Goal: Task Accomplishment & Management: Complete application form

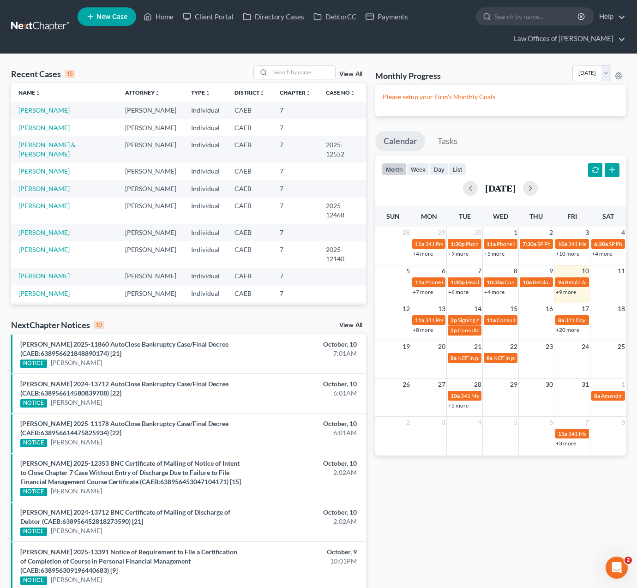
click at [565, 291] on link "+9 more" at bounding box center [566, 292] width 20 height 7
click at [33, 110] on link "[PERSON_NAME]" at bounding box center [43, 110] width 51 height 8
select select "11"
select select "0"
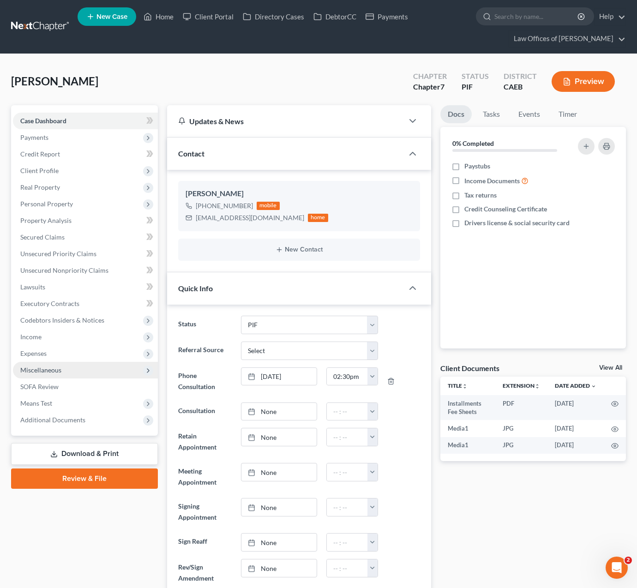
scroll to position [779, 0]
click at [34, 355] on span "Expenses" at bounding box center [33, 353] width 26 height 8
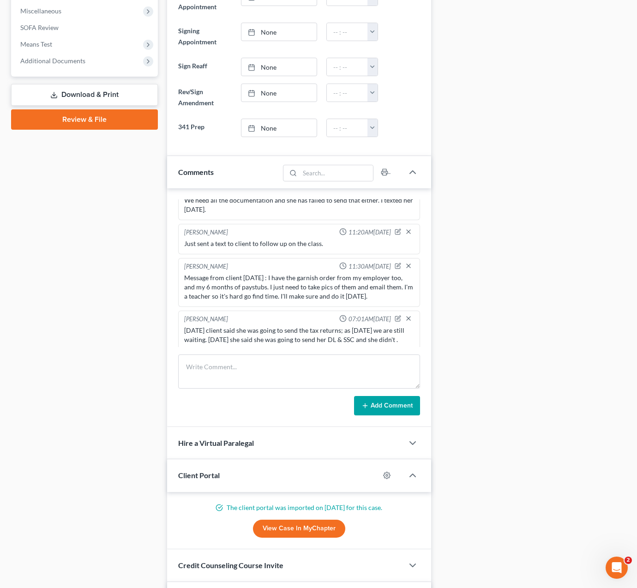
scroll to position [0, 0]
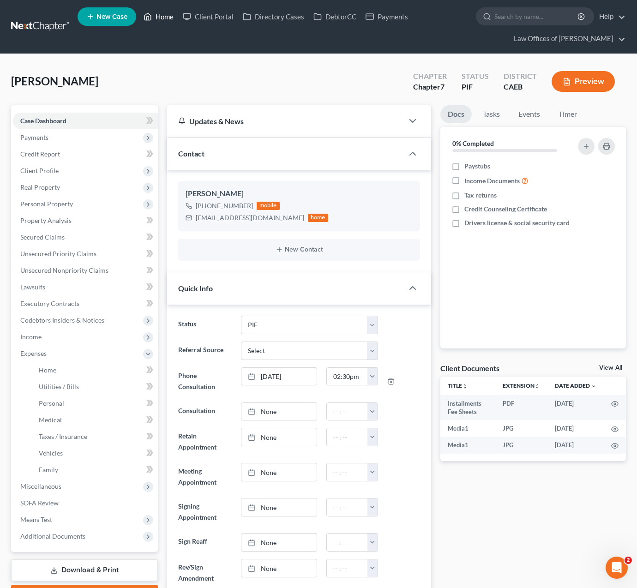
click at [160, 15] on link "Home" at bounding box center [158, 16] width 39 height 17
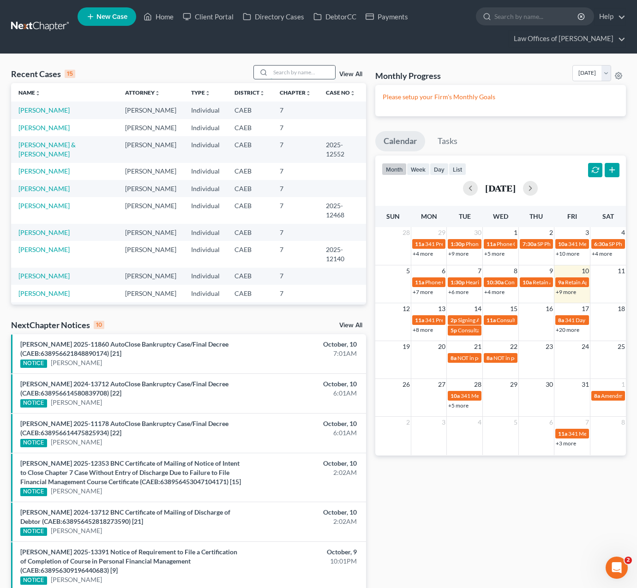
click at [287, 73] on input "search" at bounding box center [303, 72] width 65 height 13
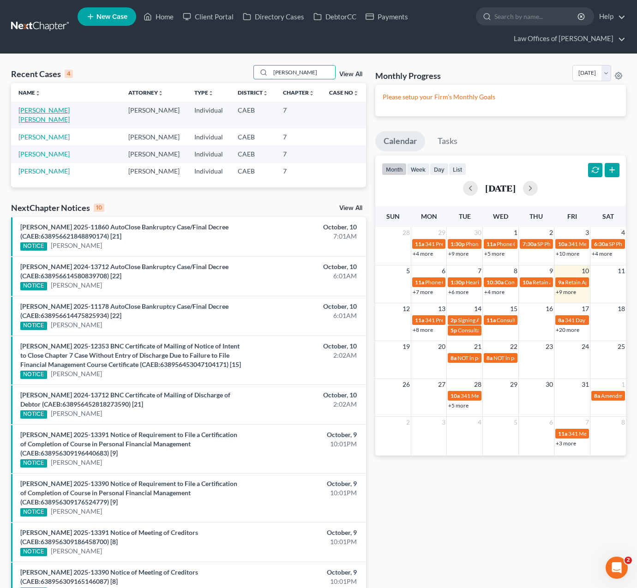
type input "[PERSON_NAME]"
click at [51, 109] on link "[PERSON_NAME] [PERSON_NAME]" at bounding box center [43, 114] width 51 height 17
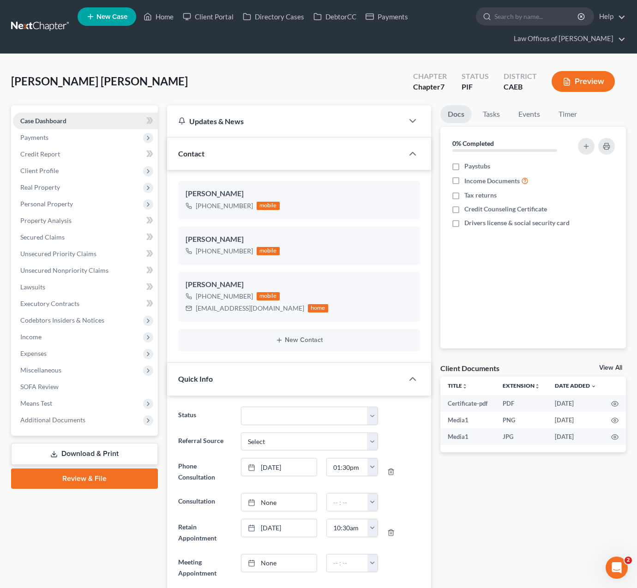
scroll to position [2434, 0]
click at [61, 223] on span "Property Analysis" at bounding box center [45, 221] width 51 height 8
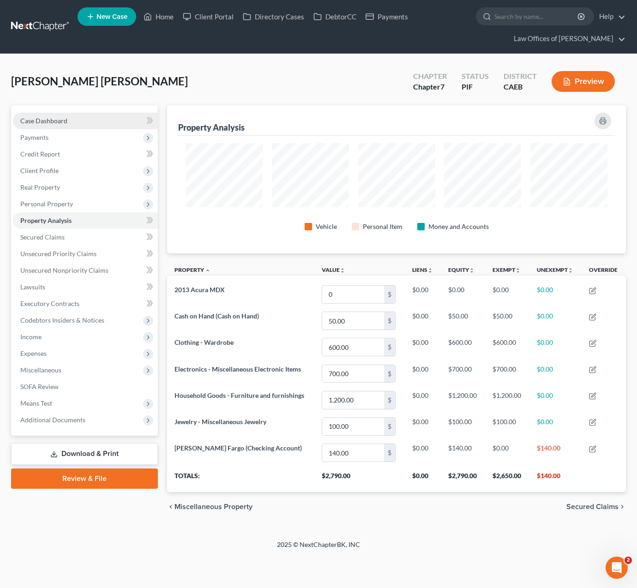
click at [87, 120] on link "Case Dashboard" at bounding box center [85, 121] width 145 height 17
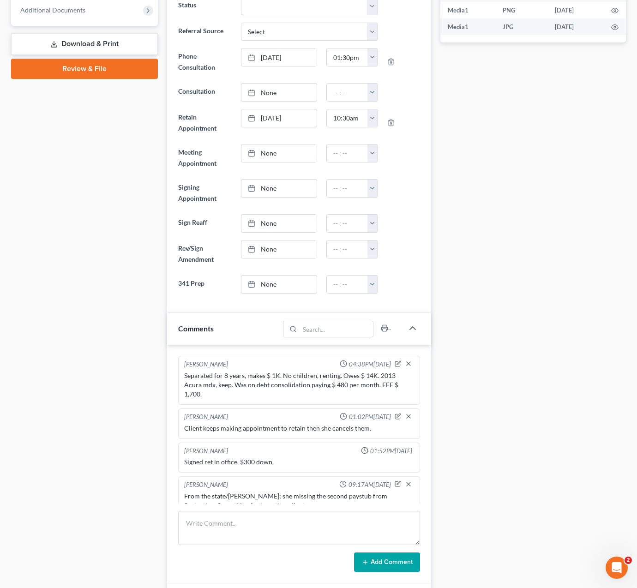
drag, startPoint x: 181, startPoint y: 376, endPoint x: 412, endPoint y: 397, distance: 231.8
click at [412, 397] on div "[PERSON_NAME] 04:38PM[DATE] Separated for 8 years, makes $ 1K. No children, ren…" at bounding box center [299, 380] width 242 height 49
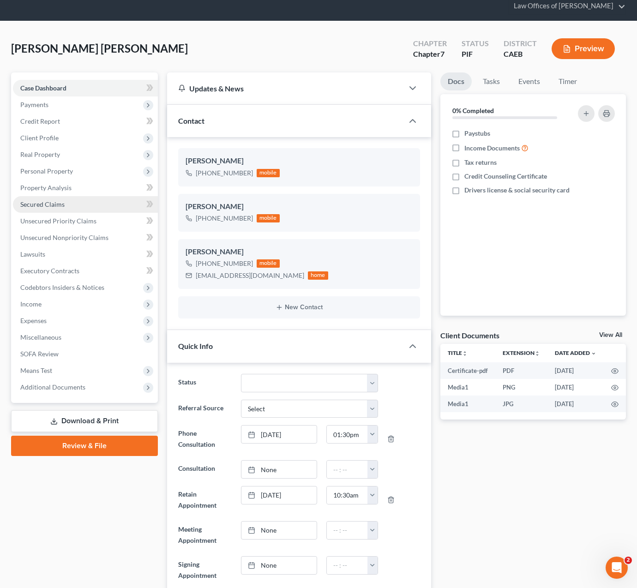
click at [72, 209] on link "Secured Claims" at bounding box center [85, 204] width 145 height 17
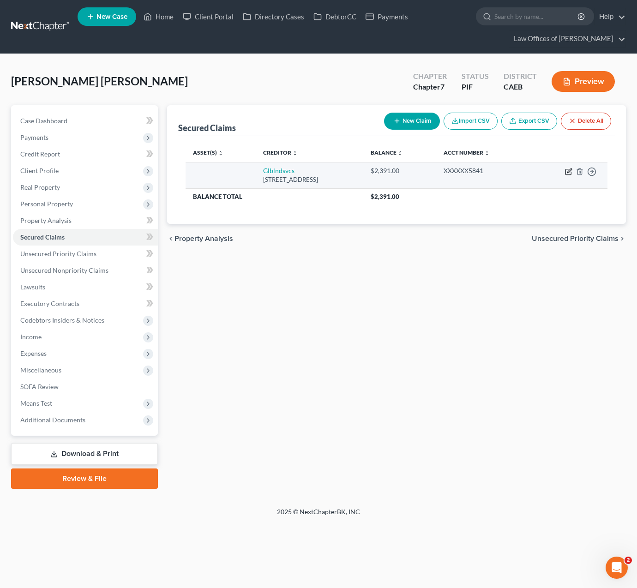
click at [569, 171] on icon "button" at bounding box center [569, 170] width 4 height 4
select select "42"
select select "0"
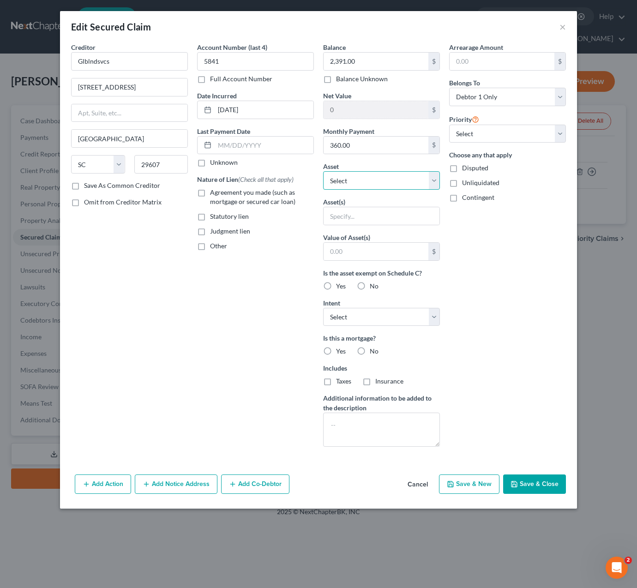
select select "4"
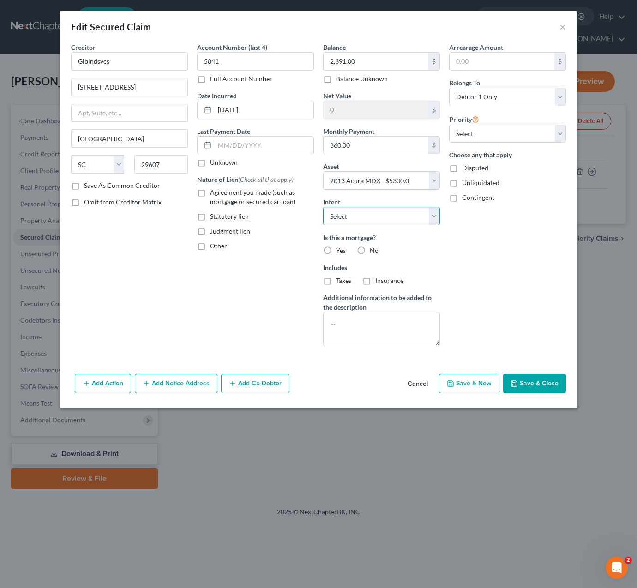
select select "4"
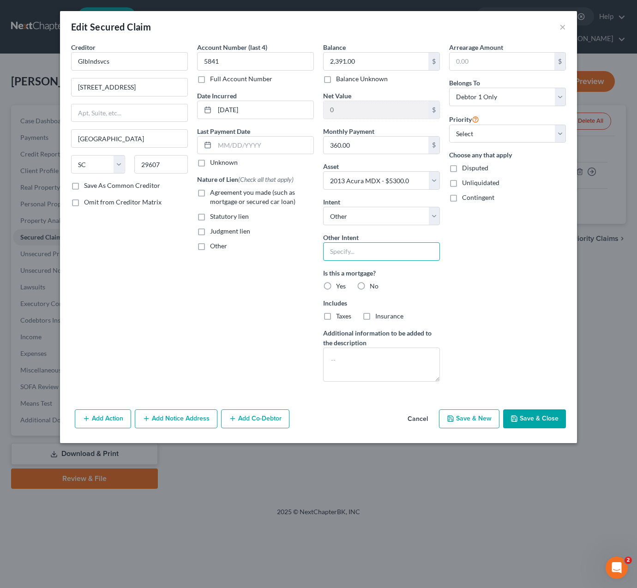
click at [392, 258] on input "text" at bounding box center [381, 251] width 117 height 18
type input "r"
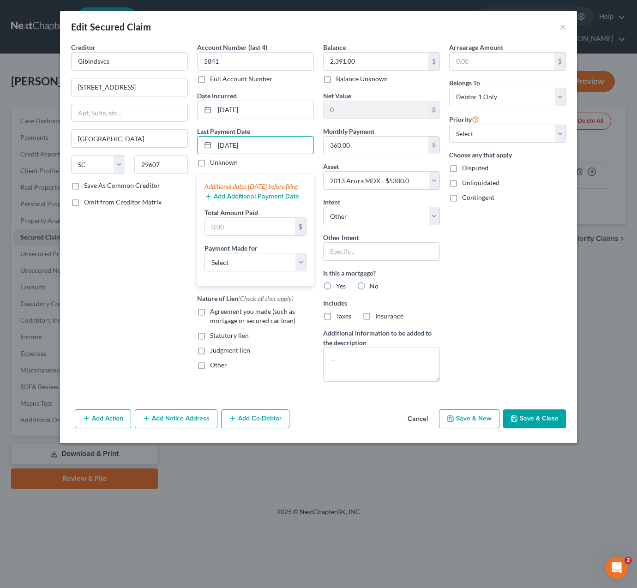
type input "[DATE]"
type input "1,080."
click at [210, 319] on label "Agreement you made (such as mortgage or secured car loan)" at bounding box center [262, 316] width 104 height 18
click at [214, 313] on input "Agreement you made (such as mortgage or secured car loan)" at bounding box center [217, 310] width 6 height 6
checkbox input "true"
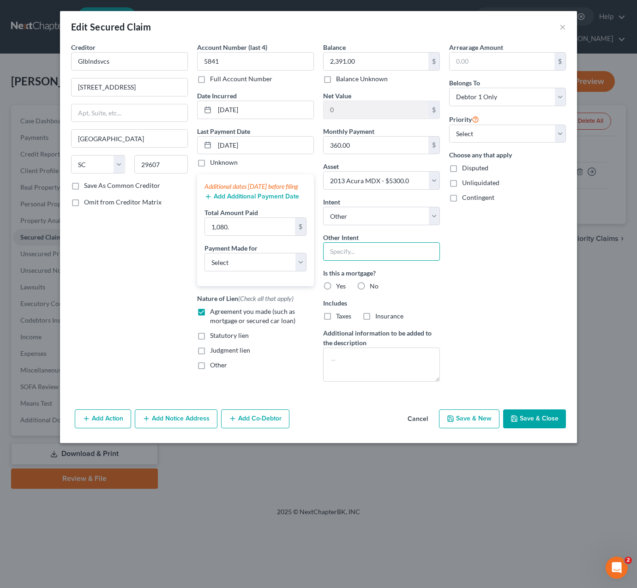
click at [364, 250] on input "text" at bounding box center [381, 251] width 117 height 18
click at [341, 251] on input "re" at bounding box center [381, 251] width 117 height 18
type input "r"
type input "Retain & Pay"
click at [528, 417] on button "Save & Close" at bounding box center [534, 418] width 63 height 19
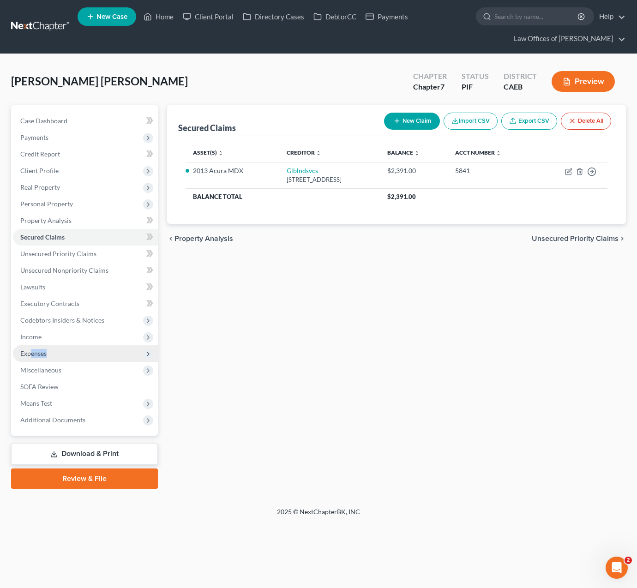
click at [32, 357] on span "Expenses" at bounding box center [85, 353] width 145 height 17
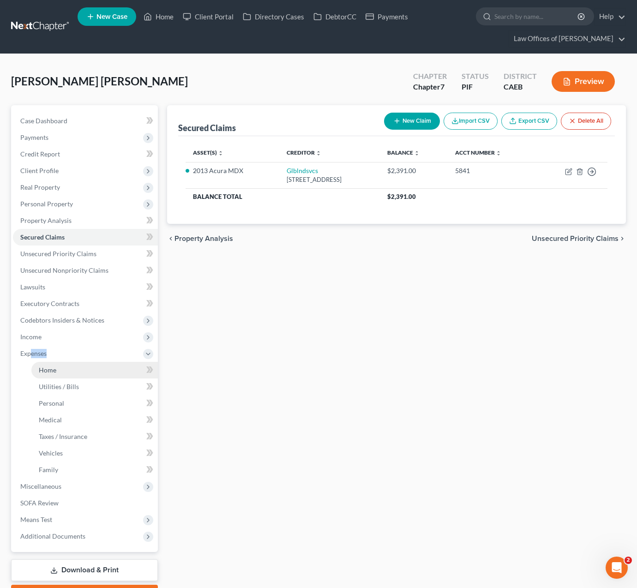
click at [46, 372] on span "Home" at bounding box center [48, 370] width 18 height 8
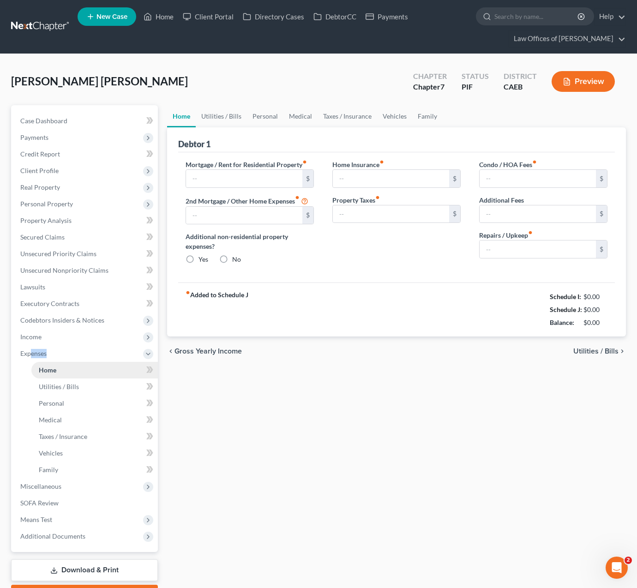
radio input "true"
click at [397, 114] on link "Vehicles" at bounding box center [394, 116] width 35 height 22
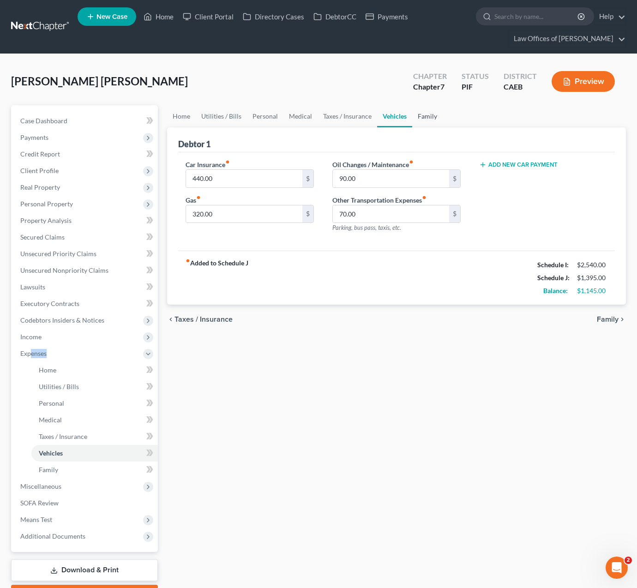
click at [423, 119] on link "Family" at bounding box center [427, 116] width 30 height 22
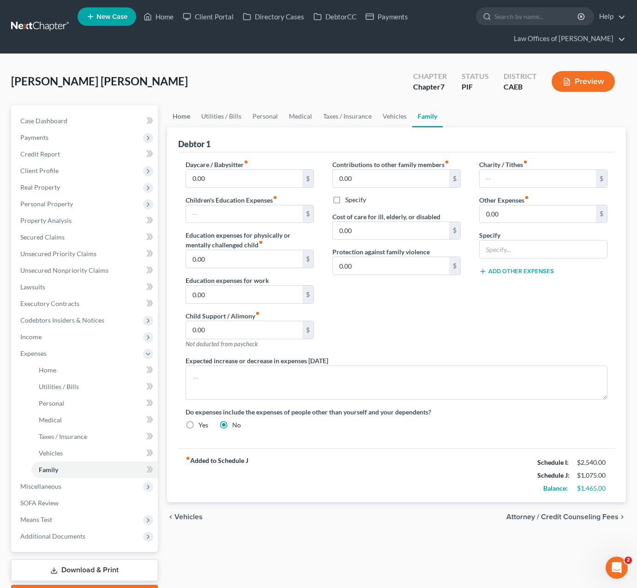
click at [176, 114] on link "Home" at bounding box center [181, 116] width 29 height 22
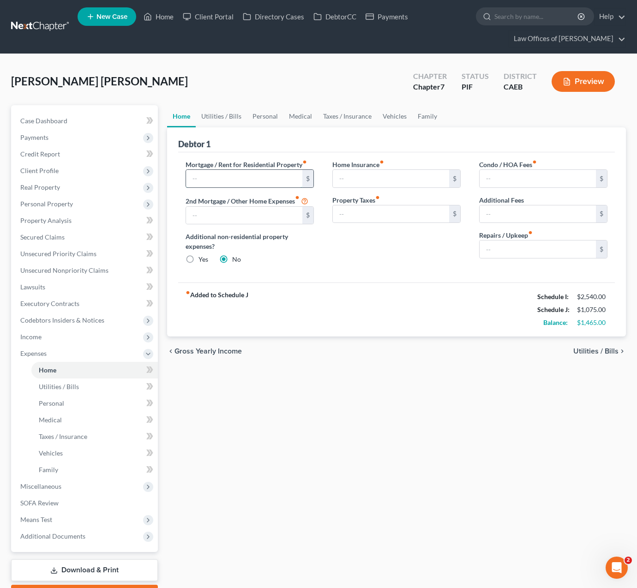
click at [228, 178] on input "text" at bounding box center [244, 179] width 116 height 18
type input "1,400"
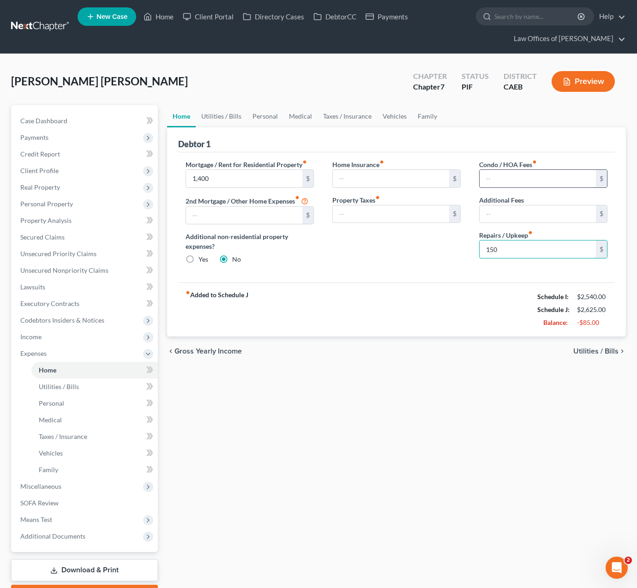
type input "150"
click at [225, 117] on link "Utilities / Bills" at bounding box center [221, 116] width 51 height 22
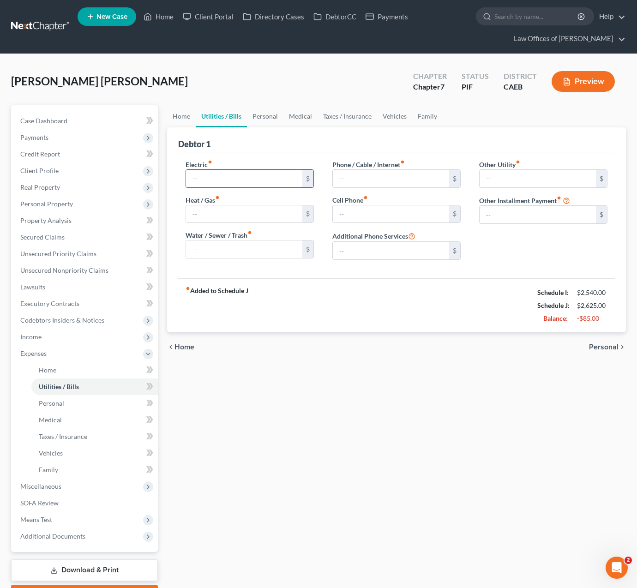
click at [212, 185] on input "text" at bounding box center [244, 179] width 116 height 18
type input "178."
type input "50"
type input "90"
type input "175"
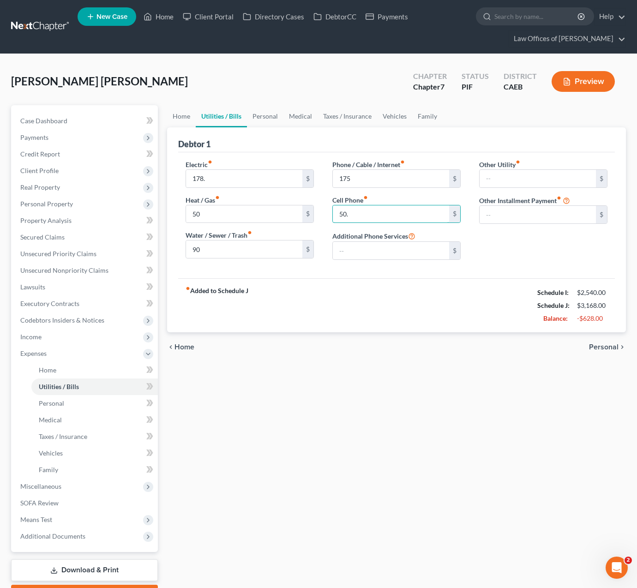
type input "50."
click at [176, 114] on link "Home" at bounding box center [181, 116] width 29 height 22
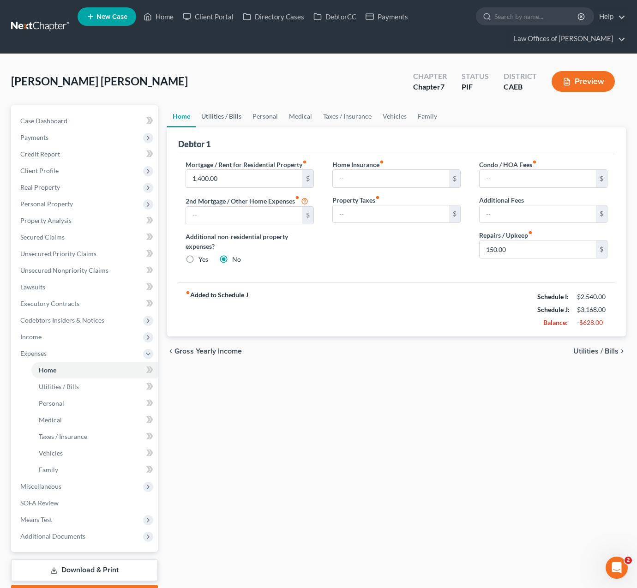
click at [227, 118] on link "Utilities / Bills" at bounding box center [221, 116] width 51 height 22
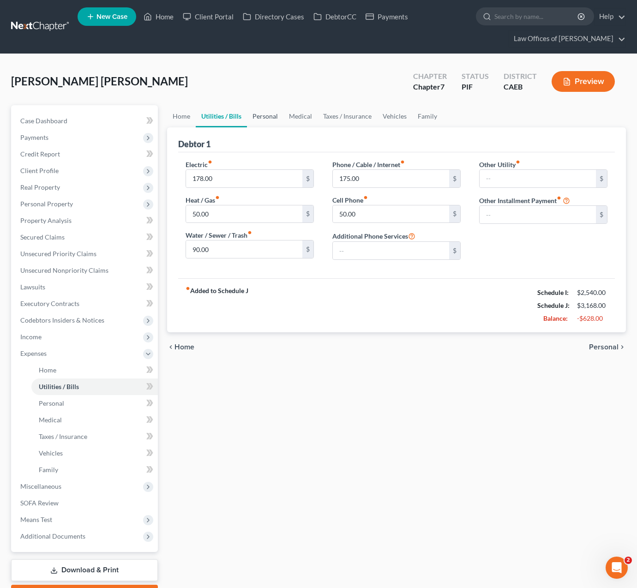
click at [267, 112] on link "Personal" at bounding box center [265, 116] width 36 height 22
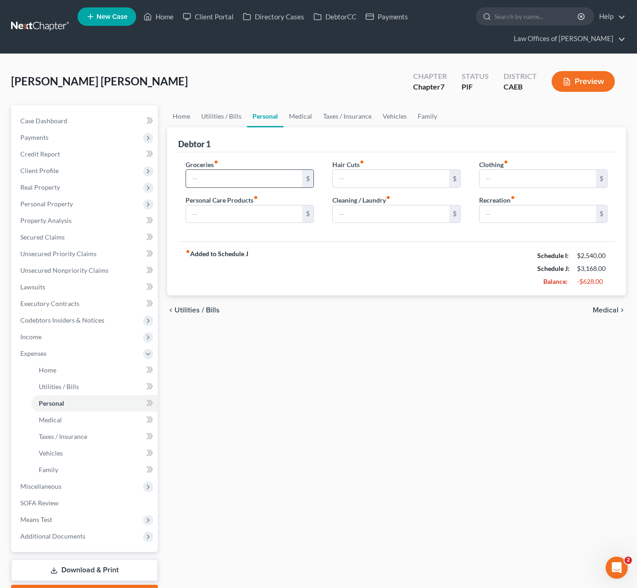
click at [214, 180] on input "text" at bounding box center [244, 179] width 116 height 18
type input "300."
type input "50"
type input "75"
type input "100."
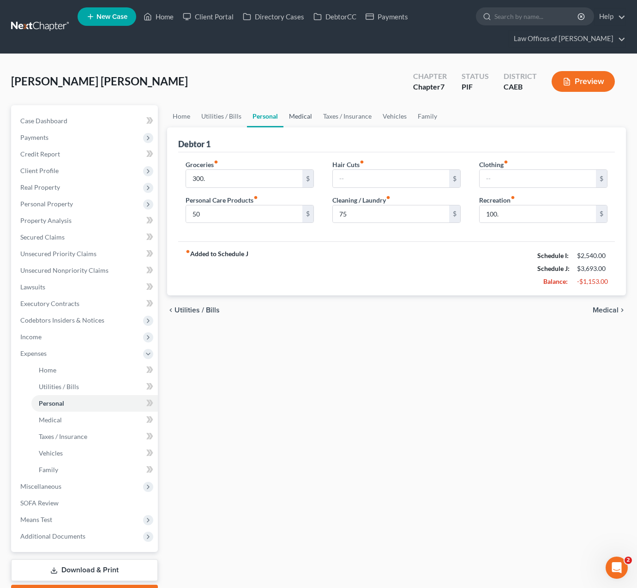
click at [295, 118] on link "Medical" at bounding box center [300, 116] width 34 height 22
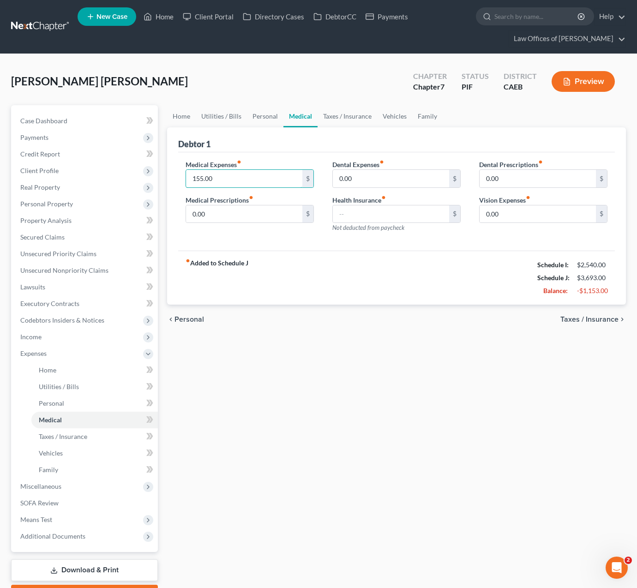
drag, startPoint x: 219, startPoint y: 176, endPoint x: 183, endPoint y: 173, distance: 36.6
click at [183, 173] on div "Medical Expenses fiber_manual_record 155.00 $ Medical Prescriptions fiber_manua…" at bounding box center [249, 200] width 147 height 80
click at [328, 119] on link "Taxes / Insurance" at bounding box center [348, 116] width 60 height 22
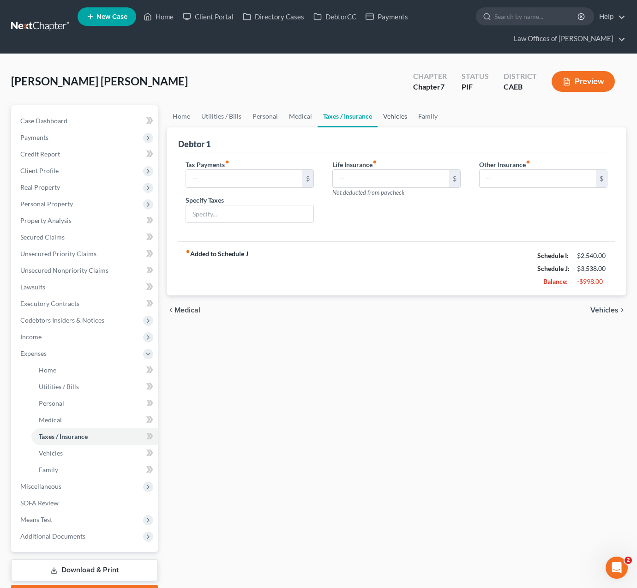
click at [392, 118] on link "Vehicles" at bounding box center [395, 116] width 35 height 22
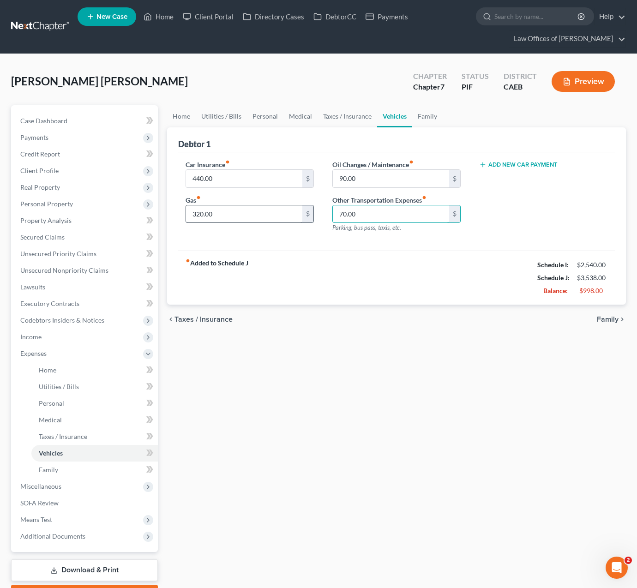
drag, startPoint x: 367, startPoint y: 213, endPoint x: 297, endPoint y: 210, distance: 70.3
click at [297, 210] on div "Car Insurance fiber_manual_record 440.00 $ Gas fiber_manual_record 320.00 $ Oil…" at bounding box center [396, 200] width 440 height 80
click at [251, 214] on input "320.00" at bounding box center [244, 214] width 116 height 18
drag, startPoint x: 211, startPoint y: 217, endPoint x: 123, endPoint y: 200, distance: 90.2
click at [123, 200] on div "Petition Navigation Case Dashboard Payments Invoices Payments Payments Credit R…" at bounding box center [318, 355] width 624 height 500
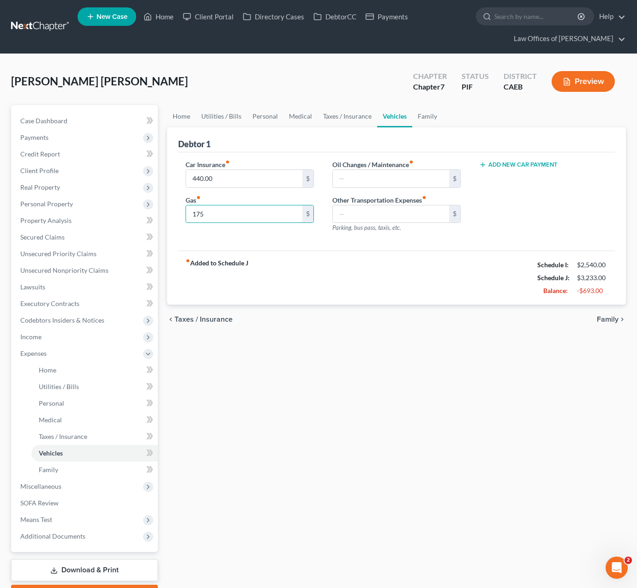
type input "175"
click at [236, 177] on input "440.00" at bounding box center [244, 179] width 116 height 18
click at [181, 117] on link "Home" at bounding box center [181, 116] width 29 height 22
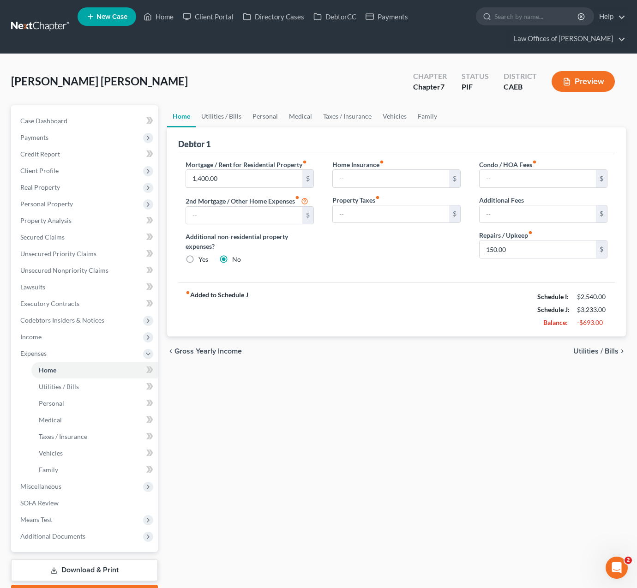
click at [182, 118] on link "Home" at bounding box center [181, 116] width 29 height 22
click at [220, 114] on link "Utilities / Bills" at bounding box center [221, 116] width 51 height 22
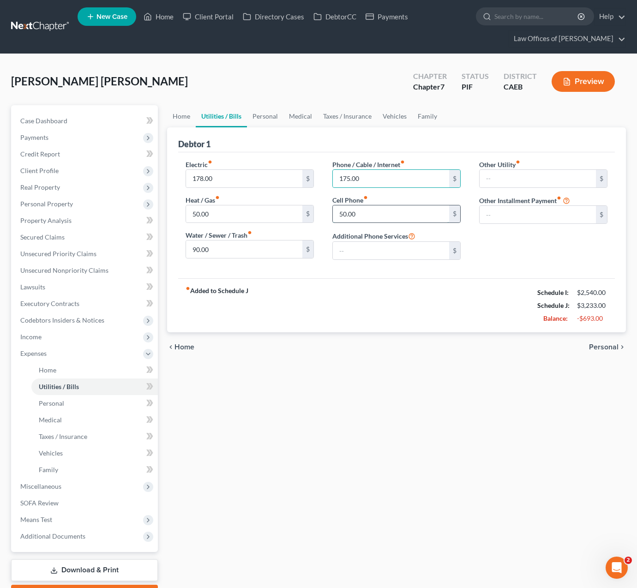
click at [362, 216] on input "50.00" at bounding box center [391, 214] width 116 height 18
drag, startPoint x: 362, startPoint y: 216, endPoint x: 301, endPoint y: 212, distance: 61.0
click at [301, 212] on div "Electric fiber_manual_record 178.00 $ Heat / Gas fiber_manual_record 50.00 $ Wa…" at bounding box center [396, 214] width 440 height 108
click at [188, 118] on link "Home" at bounding box center [181, 116] width 29 height 22
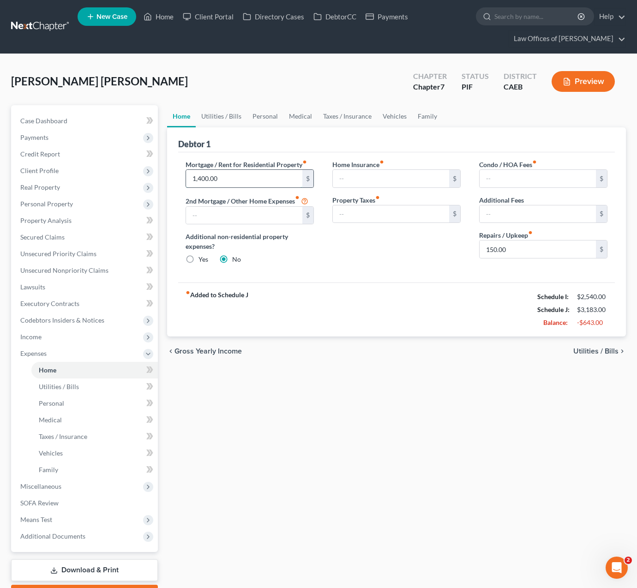
click at [227, 174] on input "1,400.00" at bounding box center [244, 179] width 116 height 18
drag, startPoint x: 228, startPoint y: 178, endPoint x: 137, endPoint y: 167, distance: 91.2
click at [106, 167] on div "Petition Navigation Case Dashboard Payments Invoices Payments Payments Credit R…" at bounding box center [318, 355] width 624 height 500
type input "1,000"
click at [227, 119] on link "Utilities / Bills" at bounding box center [221, 116] width 51 height 22
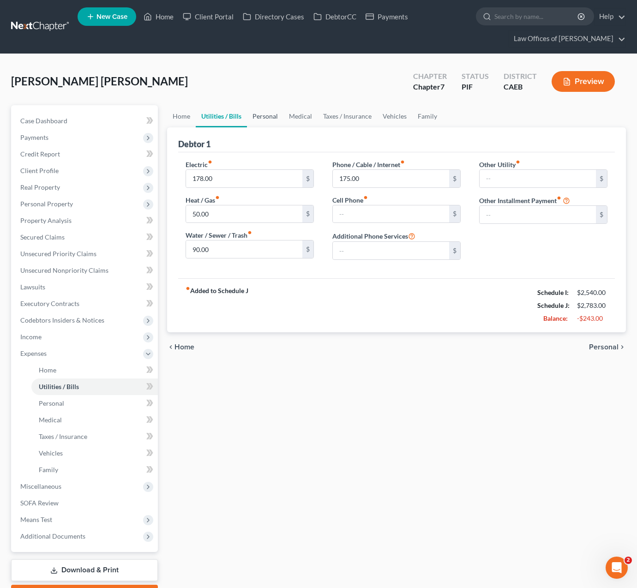
click at [262, 117] on link "Personal" at bounding box center [265, 116] width 36 height 22
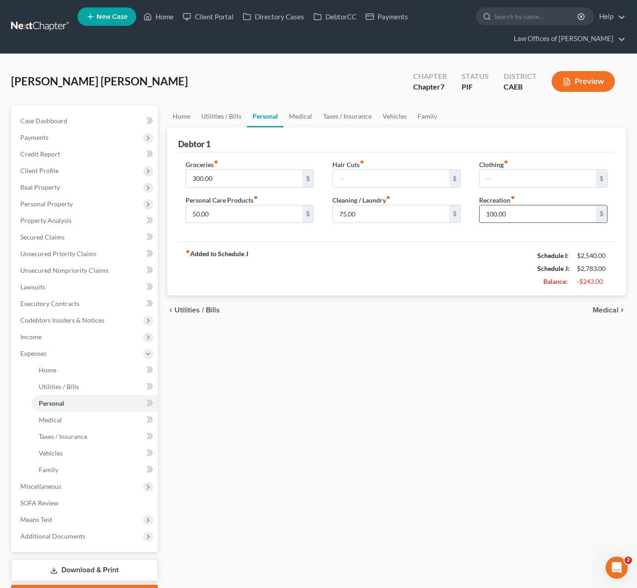
click at [517, 216] on input "100.00" at bounding box center [538, 214] width 116 height 18
drag, startPoint x: 515, startPoint y: 216, endPoint x: 433, endPoint y: 206, distance: 82.2
click at [415, 210] on div "Groceries fiber_manual_record 300.00 $ Personal Care Products fiber_manual_reco…" at bounding box center [396, 195] width 440 height 71
type input "50."
click at [304, 115] on link "Medical" at bounding box center [300, 116] width 34 height 22
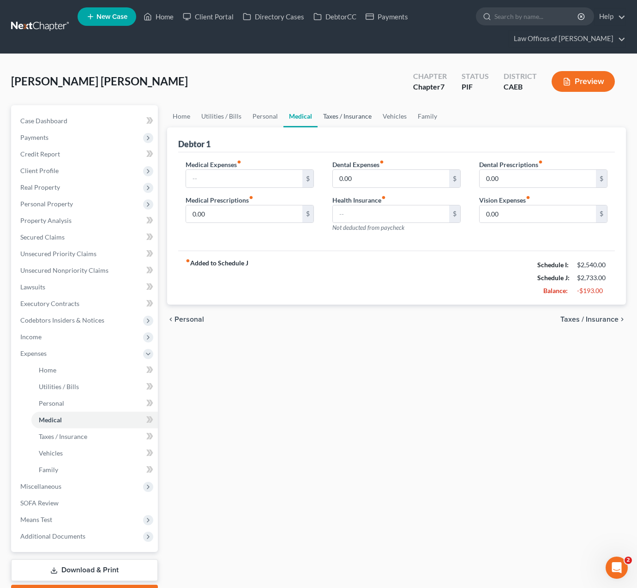
click at [363, 118] on link "Taxes / Insurance" at bounding box center [348, 116] width 60 height 22
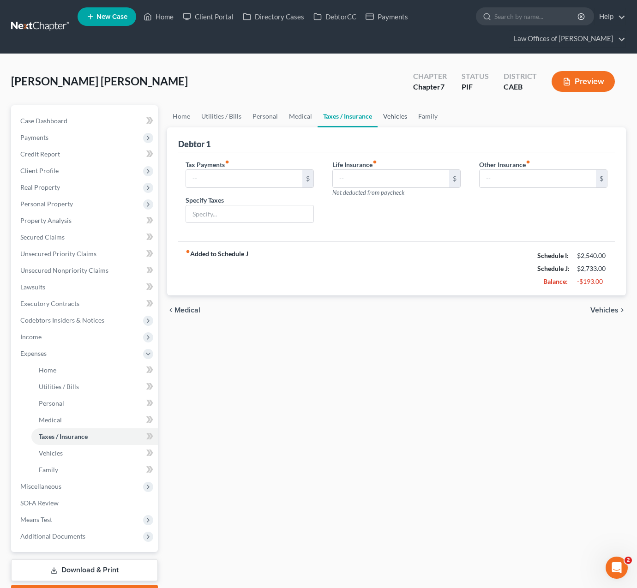
click at [387, 119] on link "Vehicles" at bounding box center [395, 116] width 35 height 22
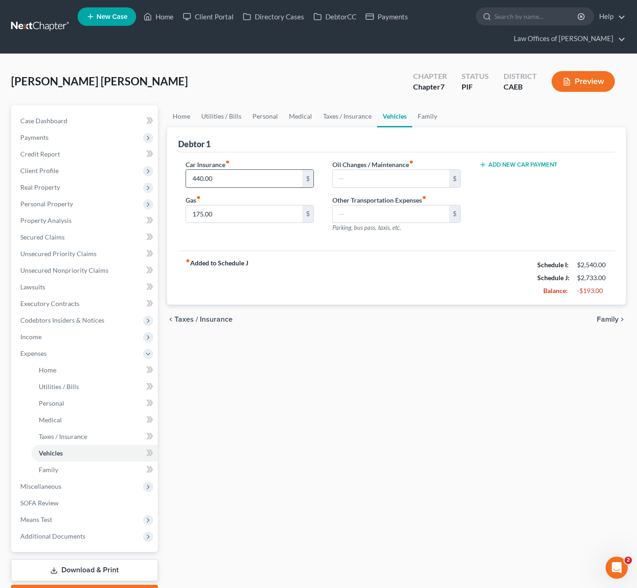
click at [223, 184] on input "440.00" at bounding box center [244, 179] width 116 height 18
drag, startPoint x: 223, startPoint y: 184, endPoint x: 174, endPoint y: 182, distance: 48.5
click at [174, 182] on div "Debtor 1 Car Insurance fiber_manual_record 440.00 $ Gas fiber_manual_record 175…" at bounding box center [396, 216] width 459 height 178
type input "140."
click at [433, 120] on link "Family" at bounding box center [427, 116] width 30 height 22
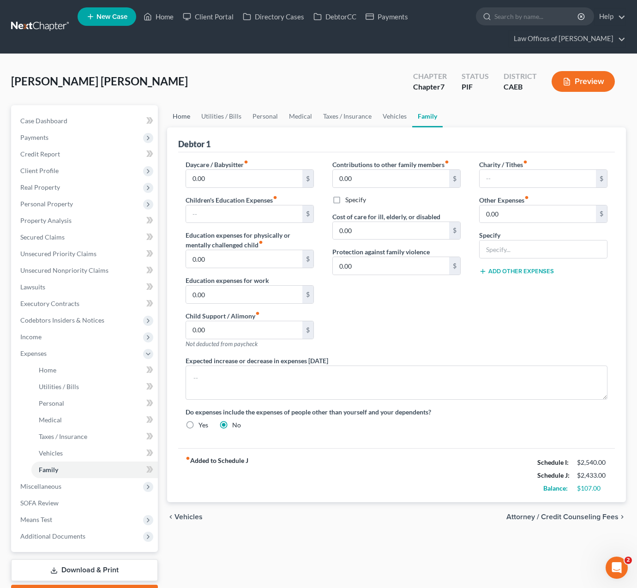
click at [180, 115] on link "Home" at bounding box center [181, 116] width 29 height 22
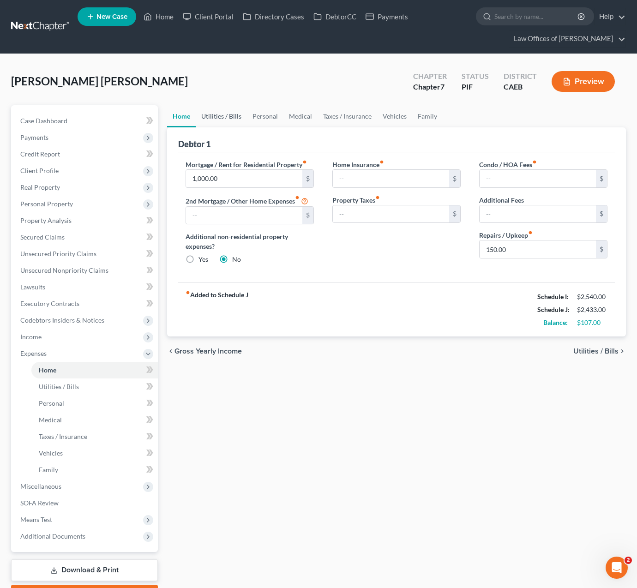
click at [223, 118] on link "Utilities / Bills" at bounding box center [221, 116] width 51 height 22
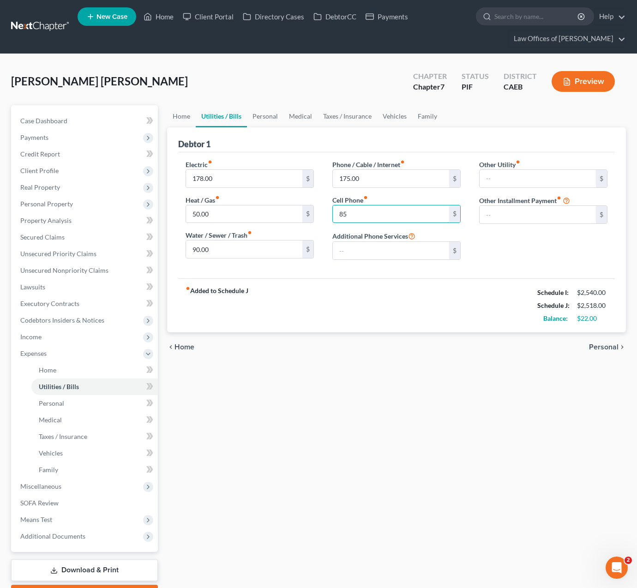
type input "85"
click at [341, 414] on div "Home Utilities / Bills Personal Medical Taxes / Insurance Vehicles Family Debto…" at bounding box center [396, 355] width 468 height 500
click at [273, 118] on link "Personal" at bounding box center [265, 116] width 36 height 22
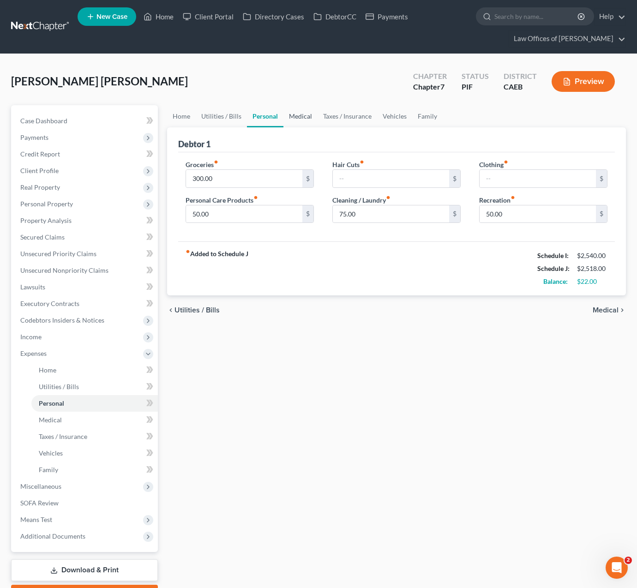
click at [306, 115] on link "Medical" at bounding box center [300, 116] width 34 height 22
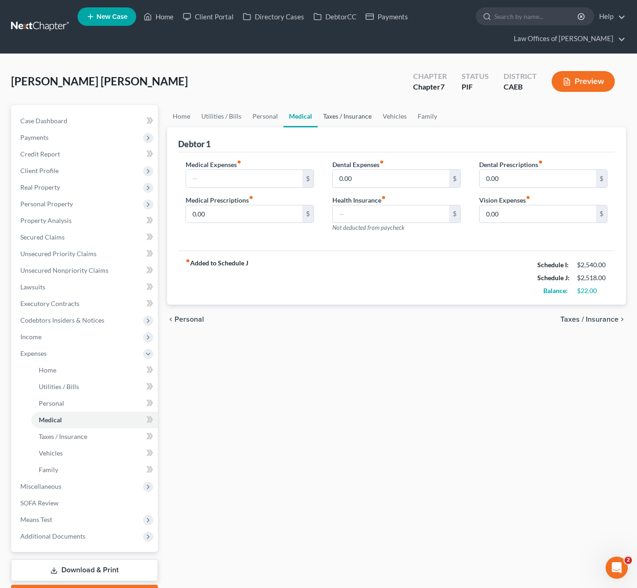
click at [333, 118] on link "Taxes / Insurance" at bounding box center [348, 116] width 60 height 22
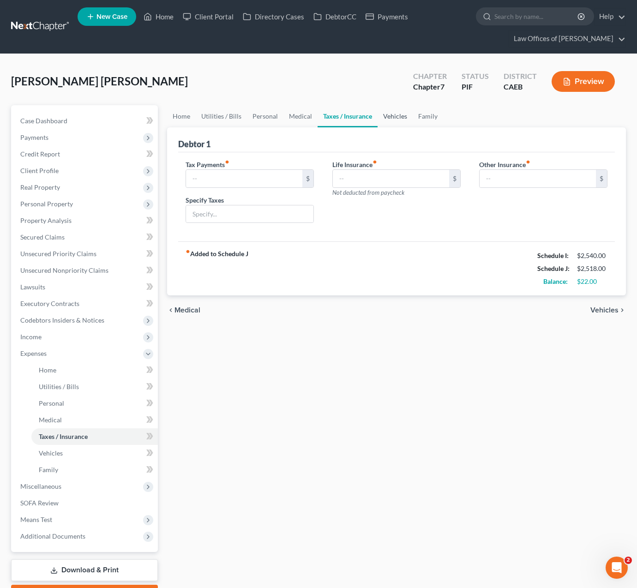
click at [389, 115] on link "Vehicles" at bounding box center [395, 116] width 35 height 22
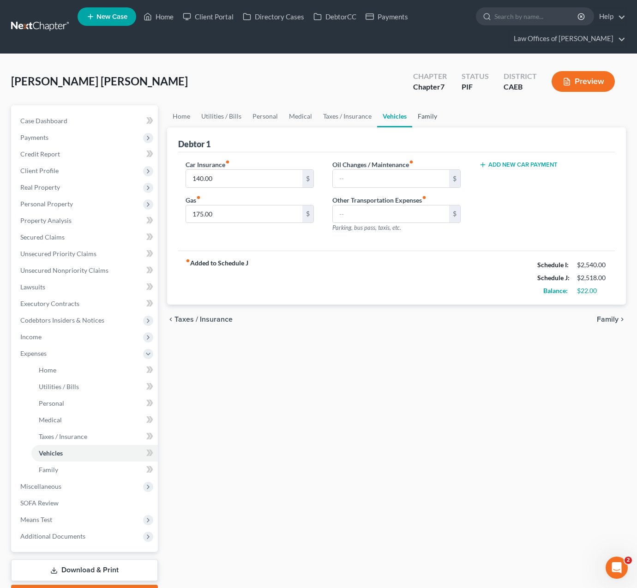
click at [427, 118] on link "Family" at bounding box center [427, 116] width 30 height 22
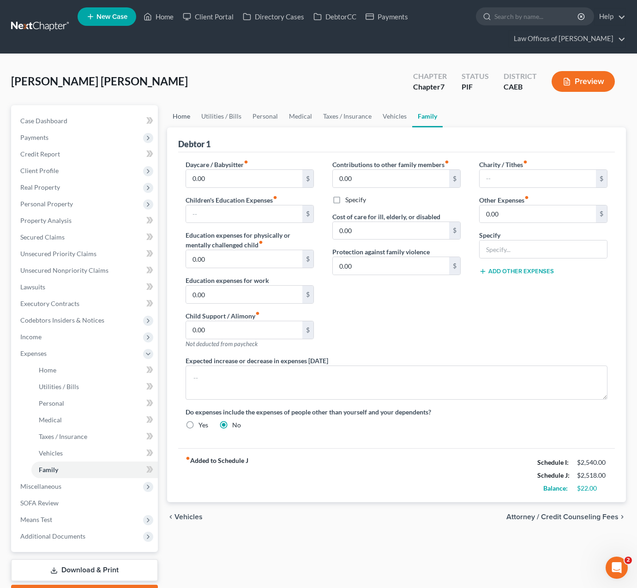
click at [187, 115] on link "Home" at bounding box center [181, 116] width 29 height 22
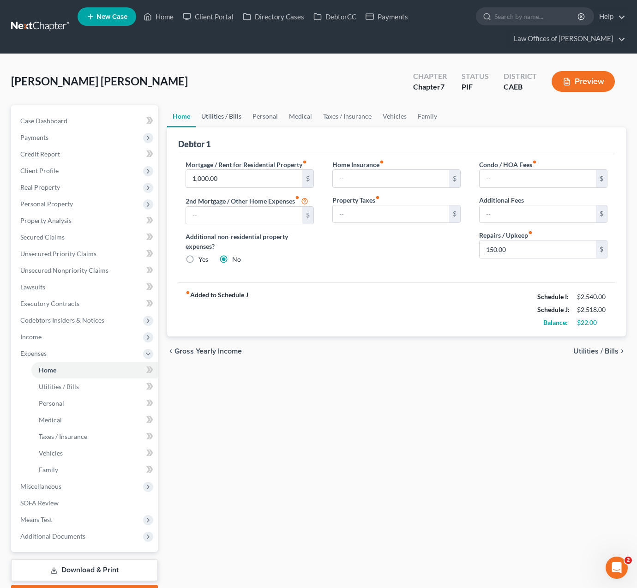
click at [230, 119] on link "Utilities / Bills" at bounding box center [221, 116] width 51 height 22
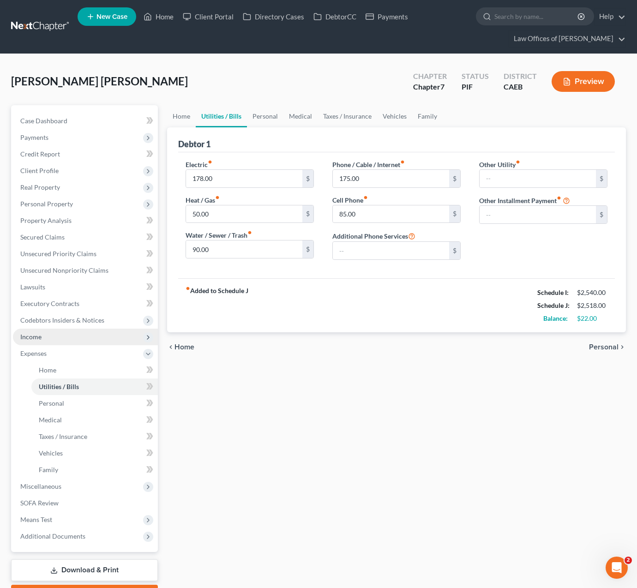
click at [52, 337] on span "Income" at bounding box center [85, 337] width 145 height 17
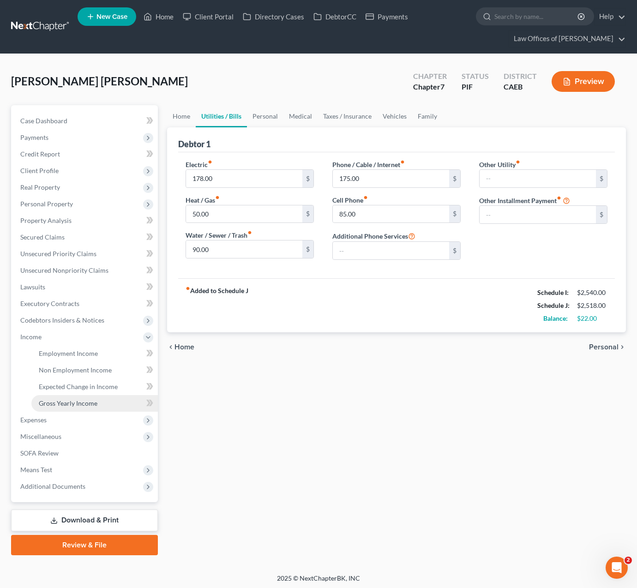
click at [86, 401] on span "Gross Yearly Income" at bounding box center [68, 403] width 59 height 8
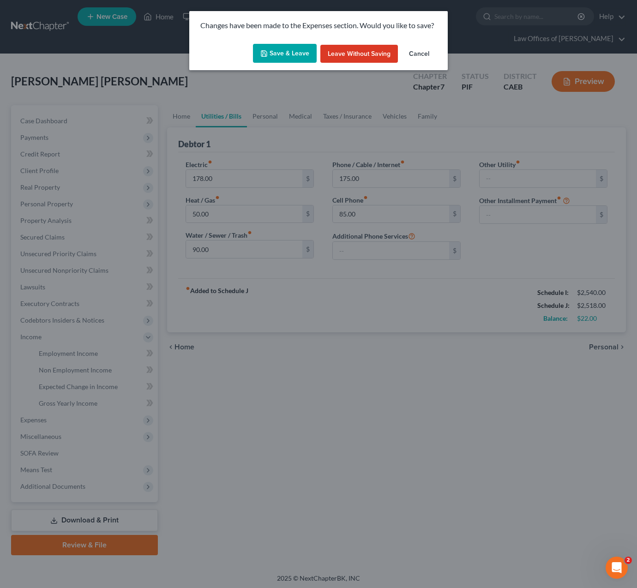
click at [267, 53] on icon "button" at bounding box center [263, 53] width 7 height 7
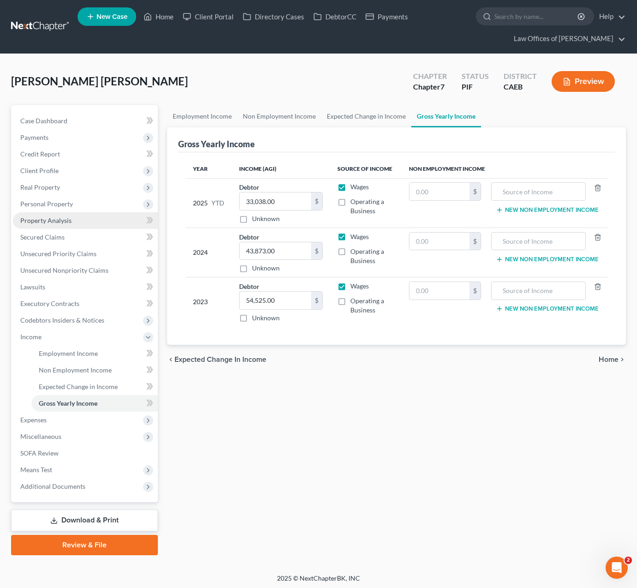
click at [85, 222] on link "Property Analysis" at bounding box center [85, 220] width 145 height 17
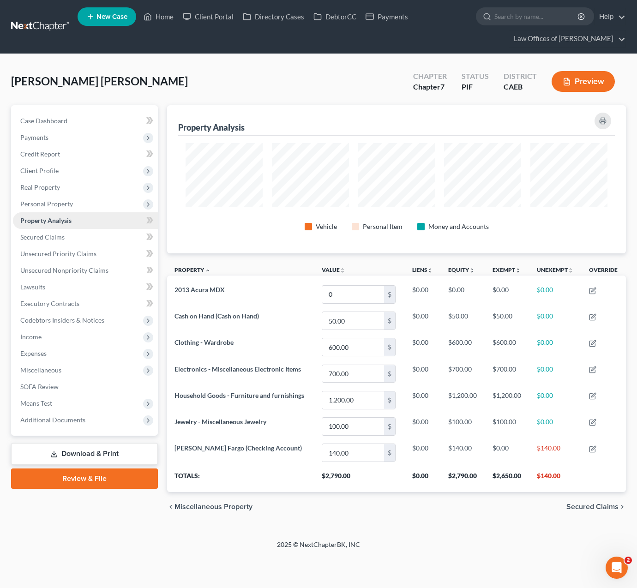
scroll to position [148, 459]
click at [67, 200] on span "Personal Property" at bounding box center [46, 204] width 53 height 8
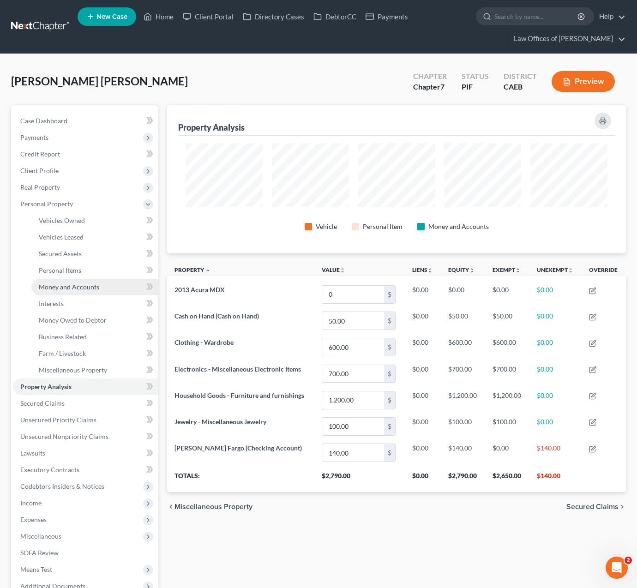
click at [108, 289] on link "Money and Accounts" at bounding box center [94, 287] width 126 height 17
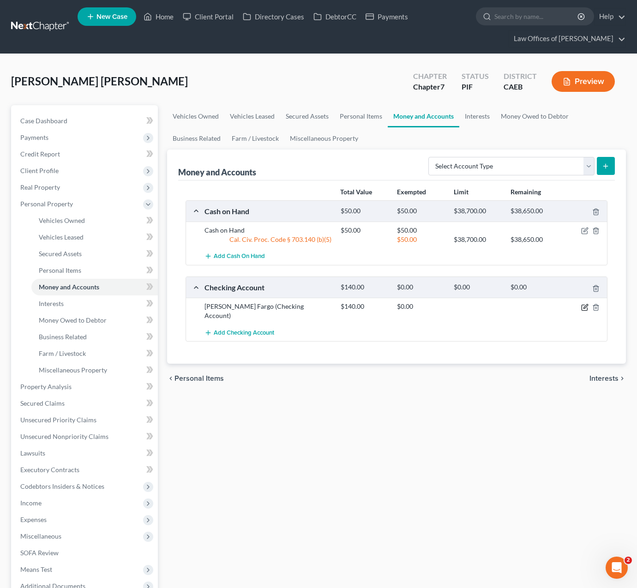
click at [583, 307] on icon "button" at bounding box center [584, 307] width 7 height 7
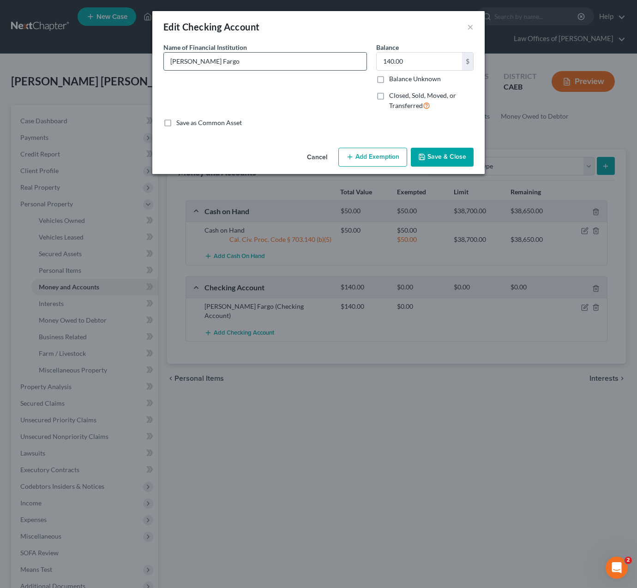
click at [221, 64] on input "[PERSON_NAME] Fargo" at bounding box center [265, 62] width 203 height 18
type input "[PERSON_NAME] Fargo"
type input "[PERSON_NAME] Fargo B"
type input "[PERSON_NAME] Fargo Ba"
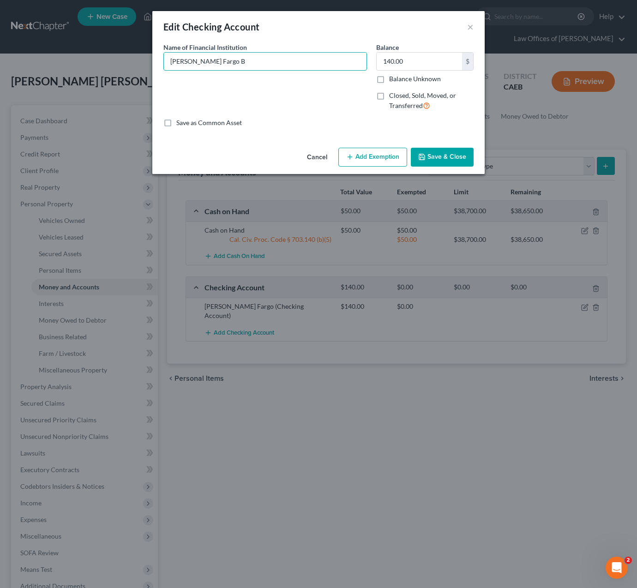
type input "[PERSON_NAME] Fargo Ba"
type input "[PERSON_NAME] Fargo Ban"
type input "[PERSON_NAME] Fargo Bank"
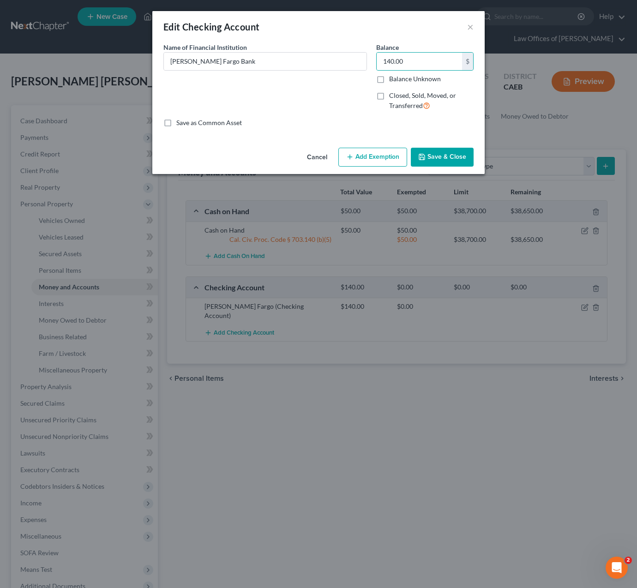
click at [361, 157] on button "Add Exemption" at bounding box center [372, 157] width 69 height 19
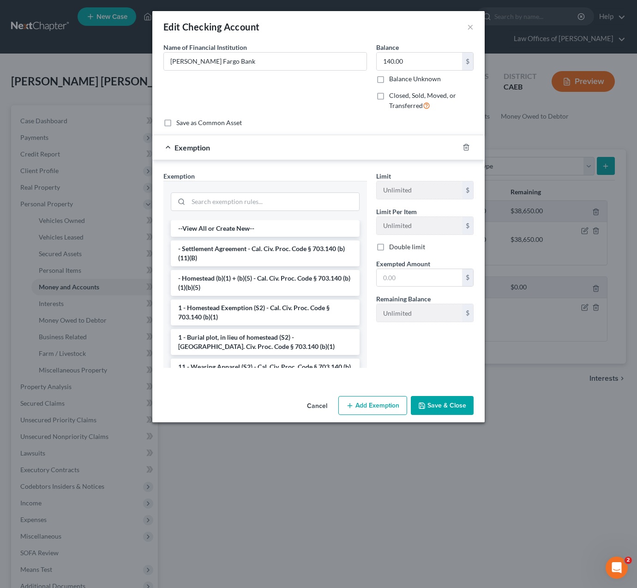
scroll to position [90, 0]
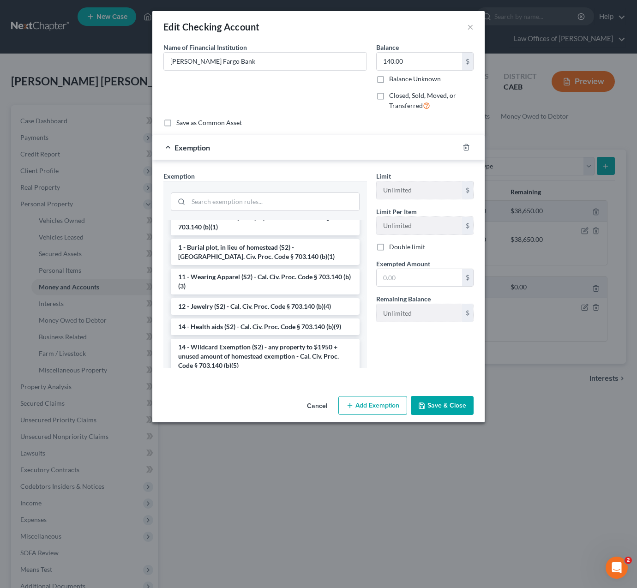
click at [297, 343] on li "14 - Wildcard Exemption (S2) - any property to $1950 + unused amount of homeste…" at bounding box center [265, 356] width 189 height 35
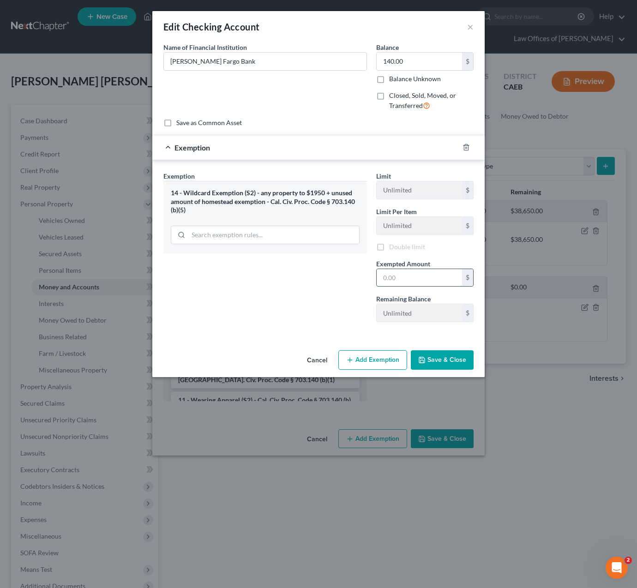
click at [424, 271] on input "text" at bounding box center [419, 278] width 85 height 18
type input "1.00"
type input "1"
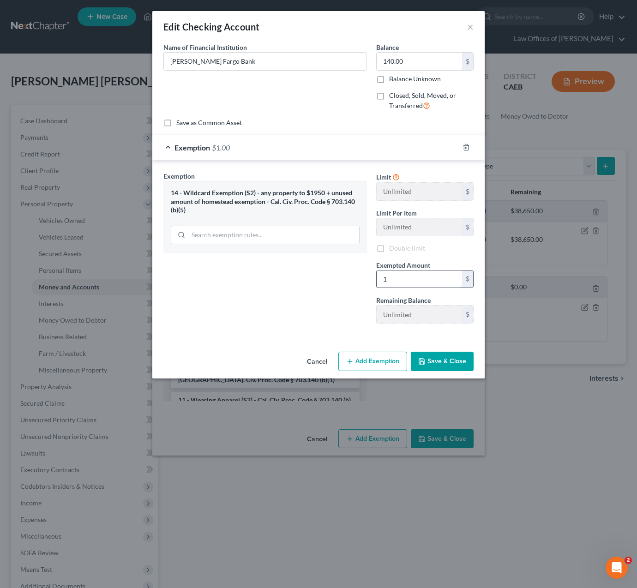
type input "14.00"
type input "14"
type input "140.00"
type input "140."
click at [447, 357] on button "Save & Close" at bounding box center [442, 361] width 63 height 19
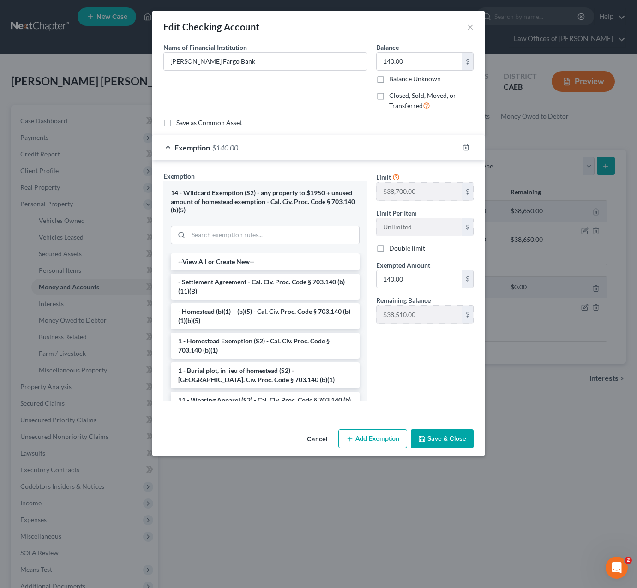
click at [457, 437] on button "Save & Close" at bounding box center [442, 438] width 63 height 19
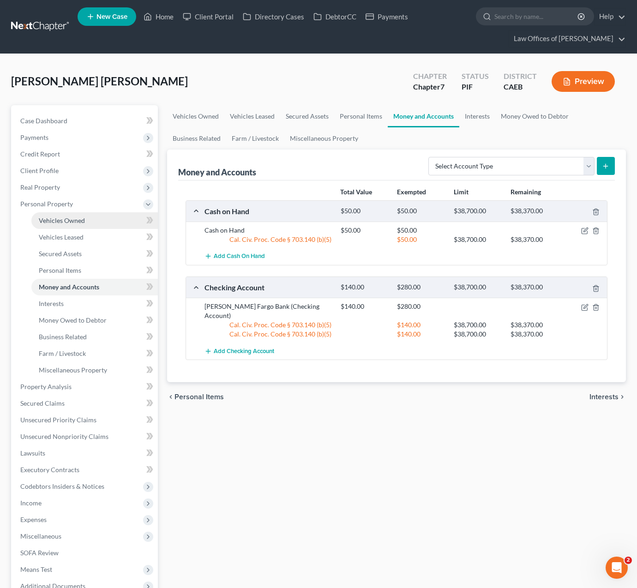
click at [89, 221] on link "Vehicles Owned" at bounding box center [94, 220] width 126 height 17
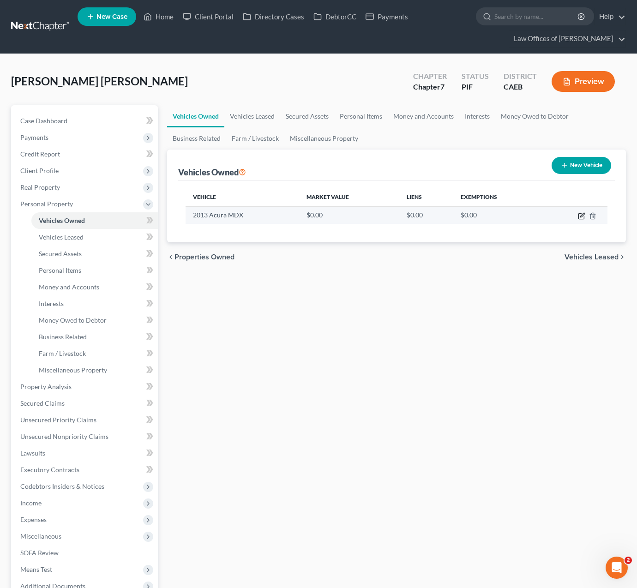
click at [579, 215] on icon "button" at bounding box center [581, 217] width 6 height 6
select select "0"
select select "13"
select select "2"
select select "0"
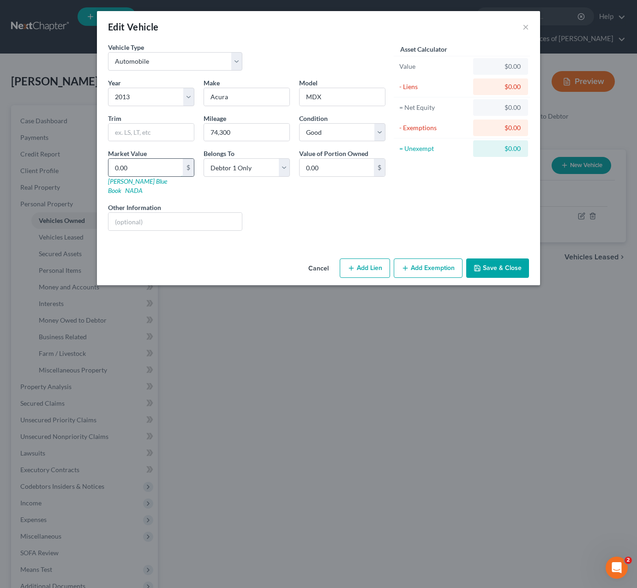
click at [159, 168] on input "0.00" at bounding box center [145, 168] width 74 height 18
drag, startPoint x: 153, startPoint y: 169, endPoint x: 72, endPoint y: 162, distance: 81.2
click at [72, 162] on div "Edit Vehicle × Vehicle Type Select Automobile Truck Trailer Watercraft Aircraft…" at bounding box center [318, 294] width 637 height 588
type input "1"
type input "1.00"
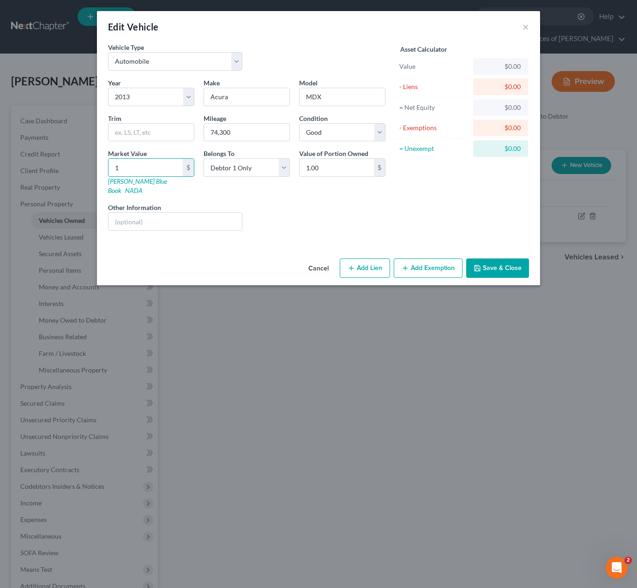
type input "11"
type input "11.00"
type input "119"
type input "119.00"
type input "1197"
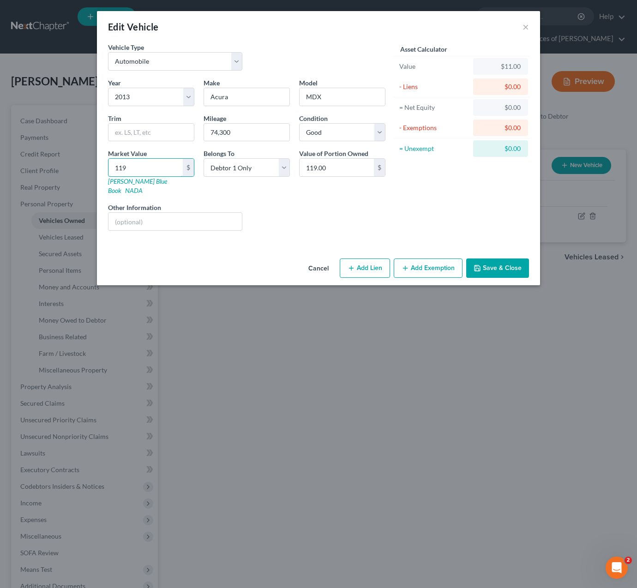
type input "1,197.00"
type input "1,1975"
type input "11,975.00"
type input "11,975"
click at [436, 260] on button "Add Exemption" at bounding box center [428, 268] width 69 height 19
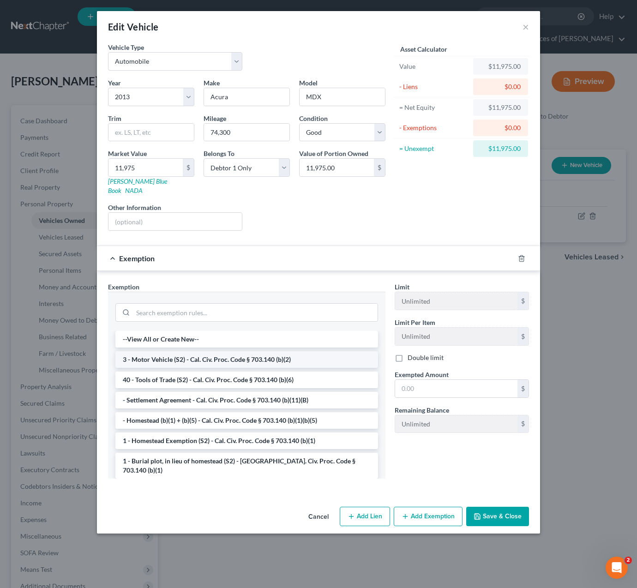
click at [295, 351] on li "3 - Motor Vehicle (S2) - Cal. Civ. Proc. Code § 703.140 (b)(2)" at bounding box center [246, 359] width 263 height 17
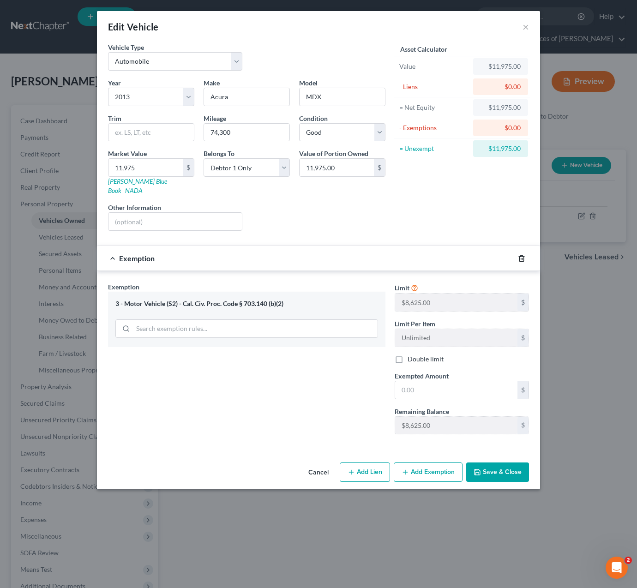
click at [521, 258] on line "button" at bounding box center [521, 259] width 0 height 2
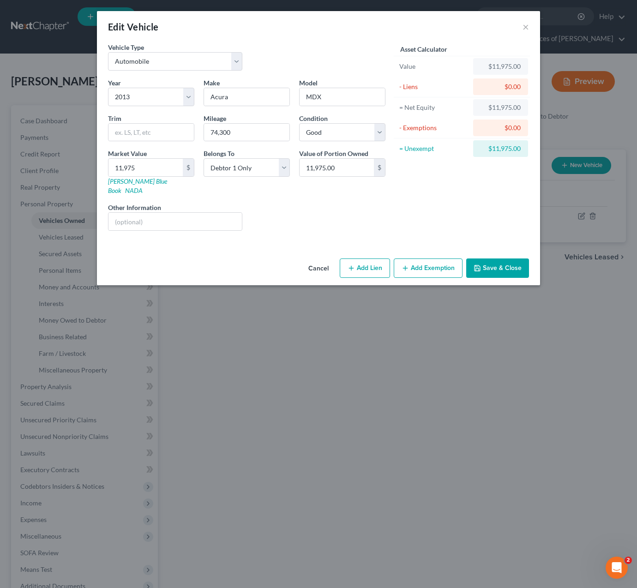
click at [518, 260] on button "Save & Close" at bounding box center [497, 268] width 63 height 19
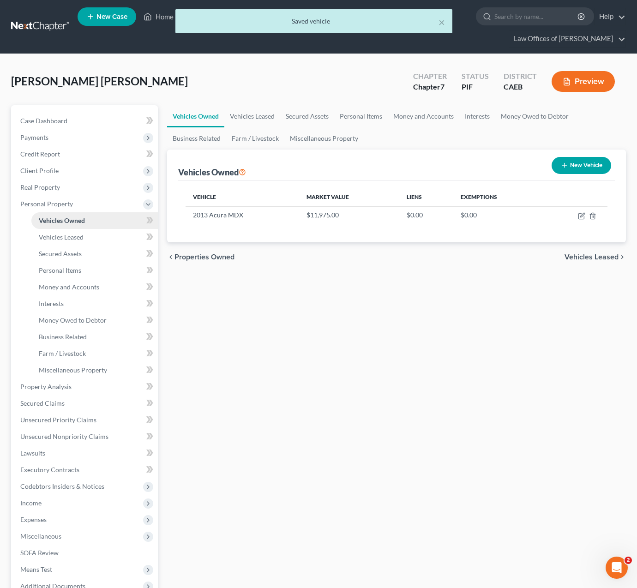
click at [103, 219] on link "Vehicles Owned" at bounding box center [94, 220] width 126 height 17
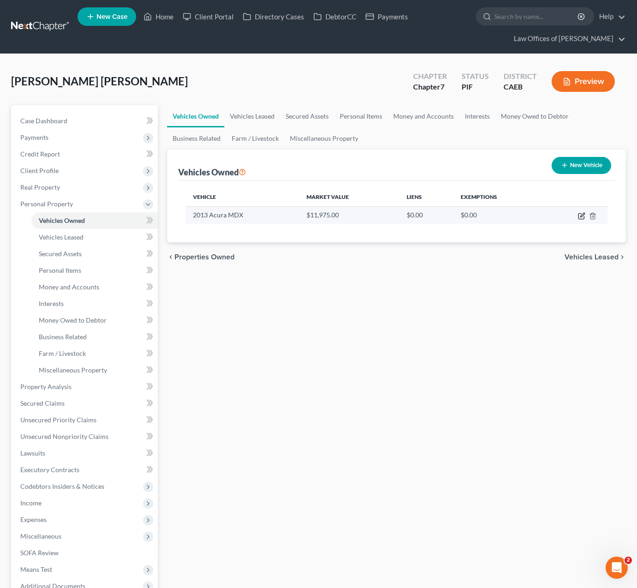
click at [582, 214] on icon "button" at bounding box center [581, 215] width 7 height 7
select select "0"
select select "13"
select select "2"
select select "0"
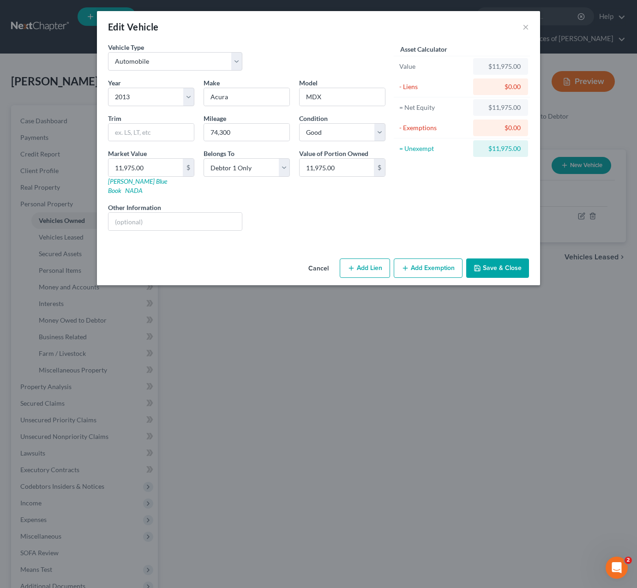
click at [522, 28] on div "Edit Vehicle ×" at bounding box center [318, 26] width 443 height 31
click at [525, 26] on button "×" at bounding box center [526, 26] width 6 height 11
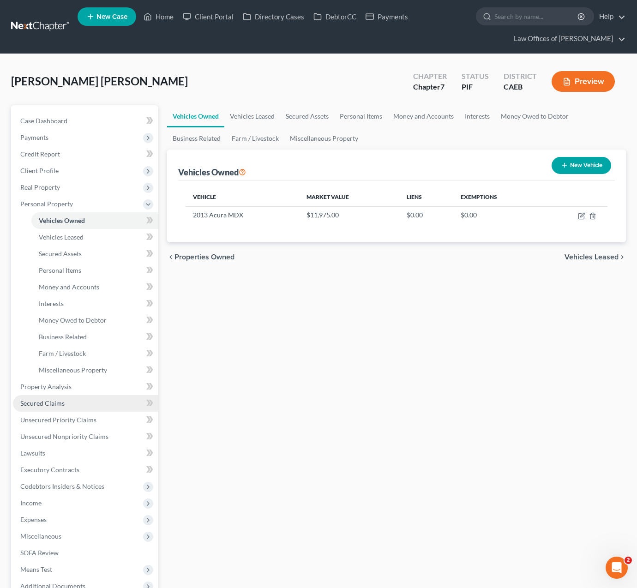
click at [65, 402] on link "Secured Claims" at bounding box center [85, 403] width 145 height 17
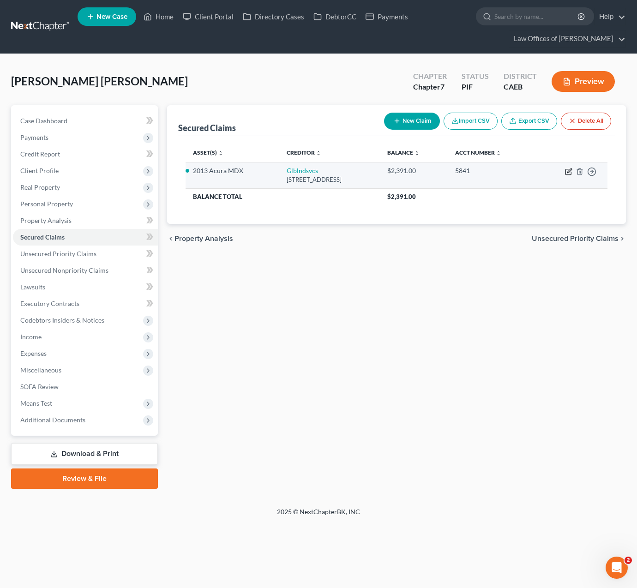
click at [569, 171] on icon "button" at bounding box center [568, 171] width 7 height 7
select select "42"
select select "4"
select select "0"
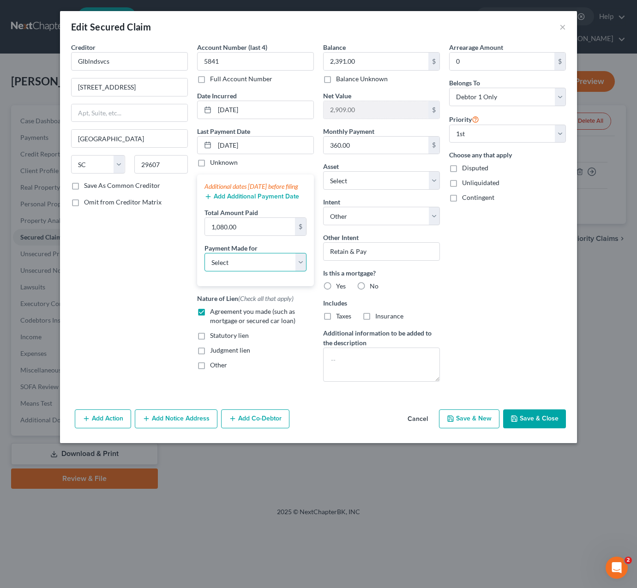
select select "0"
select select "9"
click at [531, 412] on button "Save & Close" at bounding box center [534, 418] width 63 height 19
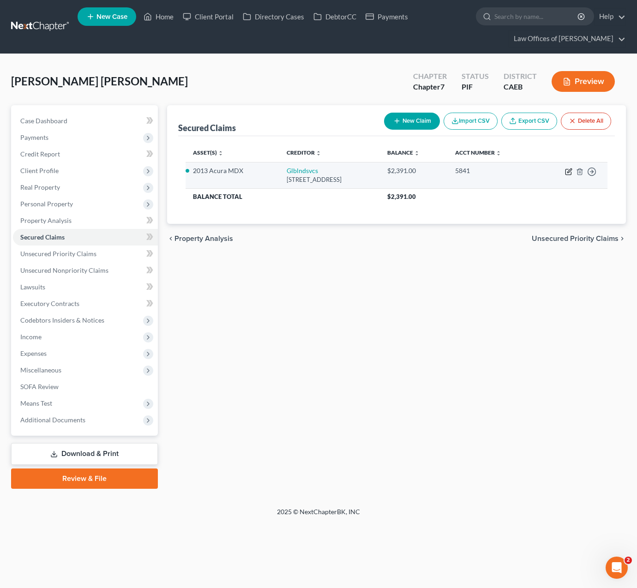
click at [566, 172] on icon "button" at bounding box center [568, 171] width 7 height 7
select select "42"
select select "0"
select select "4"
select select "0"
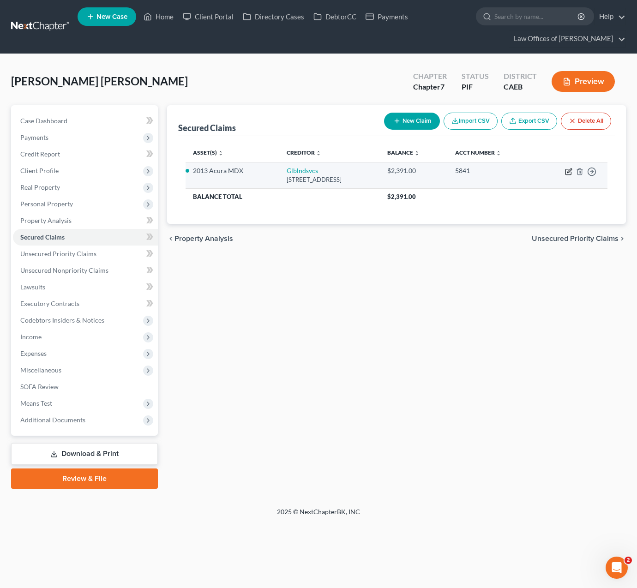
select select "0"
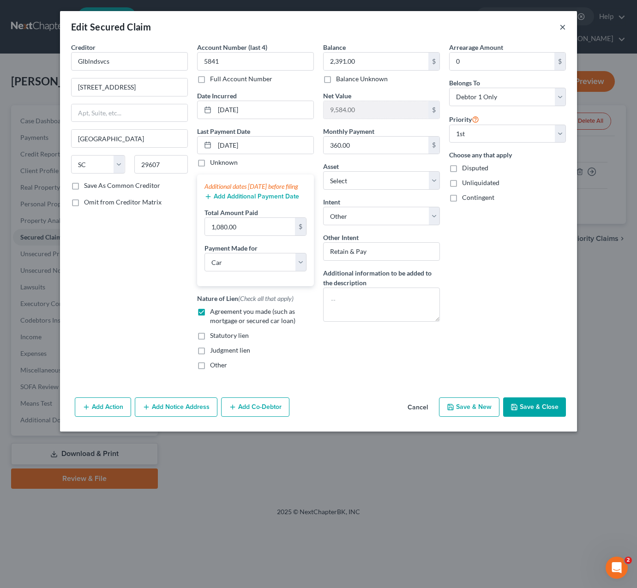
click at [564, 26] on button "×" at bounding box center [562, 26] width 6 height 11
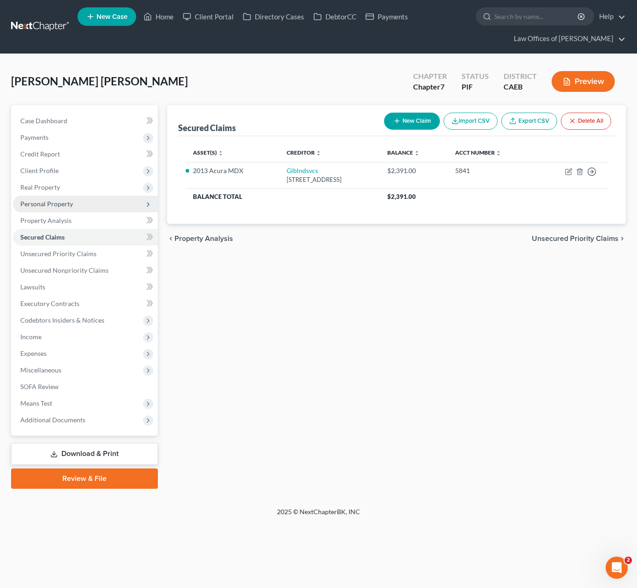
click at [82, 203] on span "Personal Property" at bounding box center [85, 204] width 145 height 17
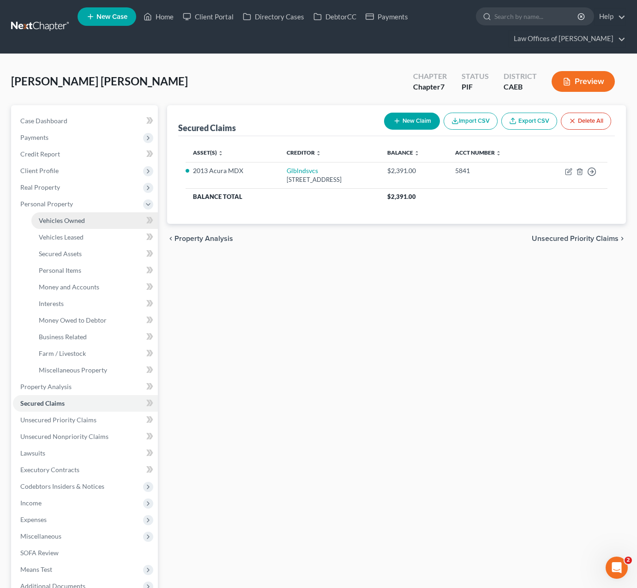
click at [96, 221] on link "Vehicles Owned" at bounding box center [94, 220] width 126 height 17
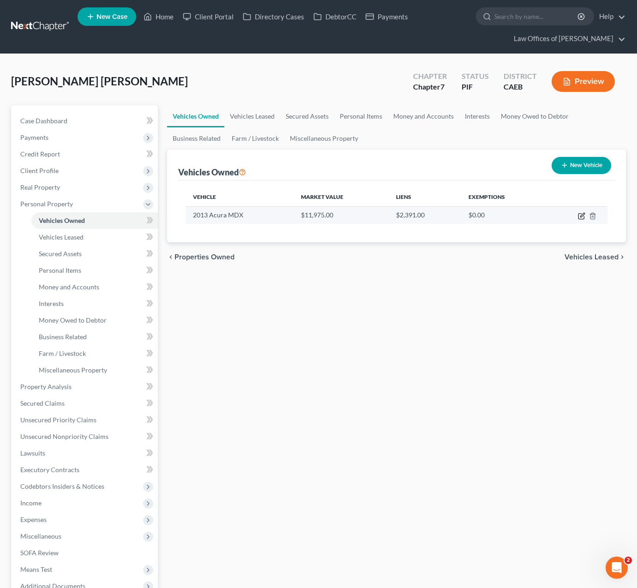
click at [579, 216] on icon "button" at bounding box center [581, 217] width 6 height 6
select select "0"
select select "13"
select select "2"
select select "0"
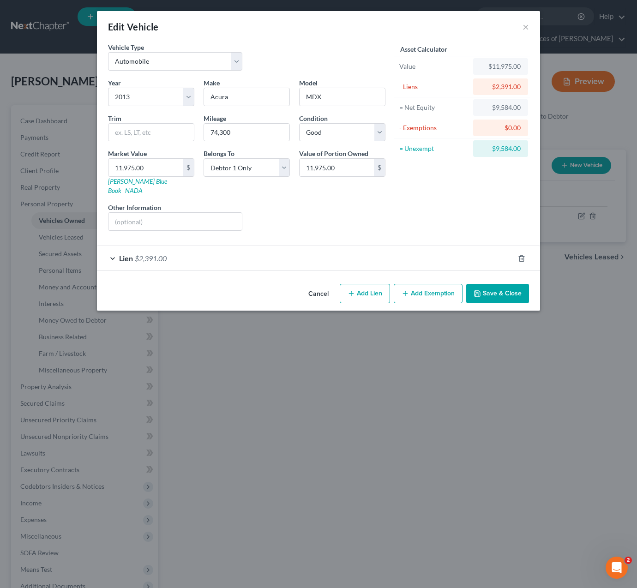
click at [420, 286] on button "Add Exemption" at bounding box center [428, 293] width 69 height 19
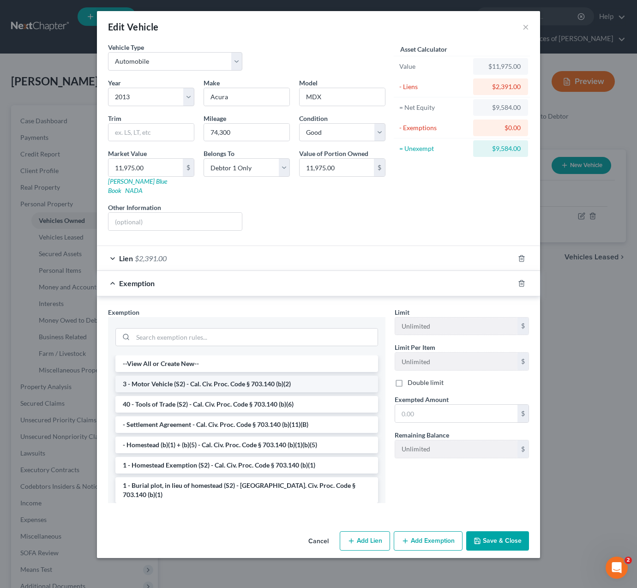
click at [299, 376] on li "3 - Motor Vehicle (S2) - Cal. Civ. Proc. Code § 703.140 (b)(2)" at bounding box center [246, 384] width 263 height 17
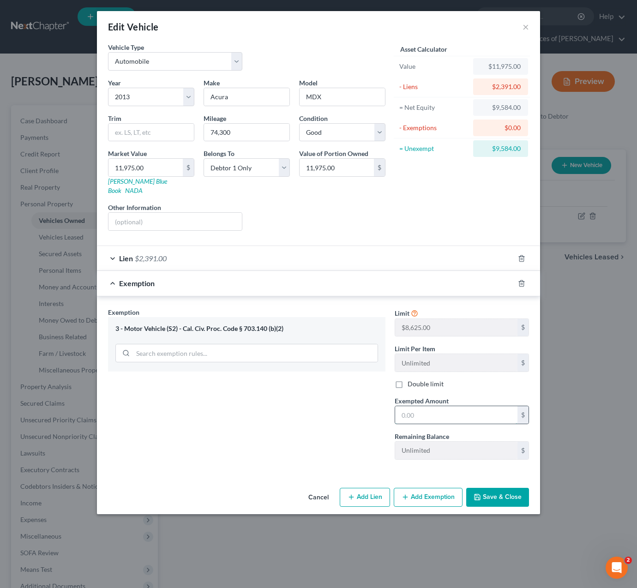
click at [445, 406] on input "text" at bounding box center [456, 415] width 122 height 18
drag, startPoint x: 423, startPoint y: 409, endPoint x: 331, endPoint y: 393, distance: 92.7
click at [331, 393] on div "Exemption Set must be selected for CA. Exemption * 3 - Motor Vehicle (S2) - Cal…" at bounding box center [318, 387] width 430 height 160
type input "8,625"
click at [435, 488] on button "Add Exemption" at bounding box center [428, 497] width 69 height 19
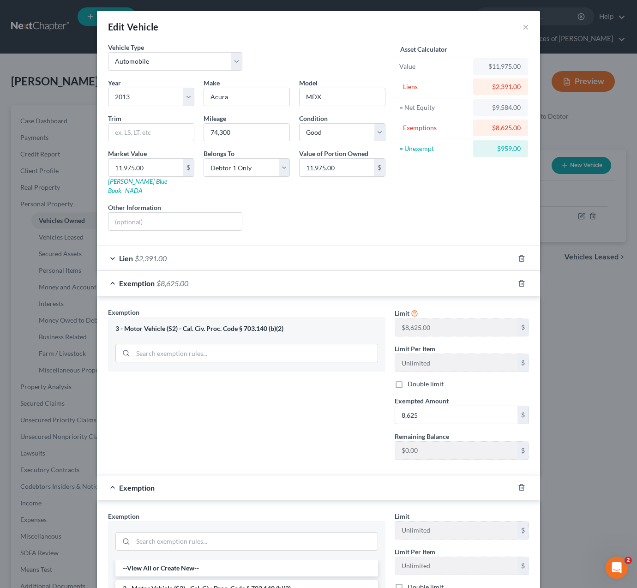
scroll to position [207, 0]
click at [308, 565] on li "14 - Wildcard Exemption (S2) - any property to $1950 + unused amount of homeste…" at bounding box center [246, 578] width 263 height 26
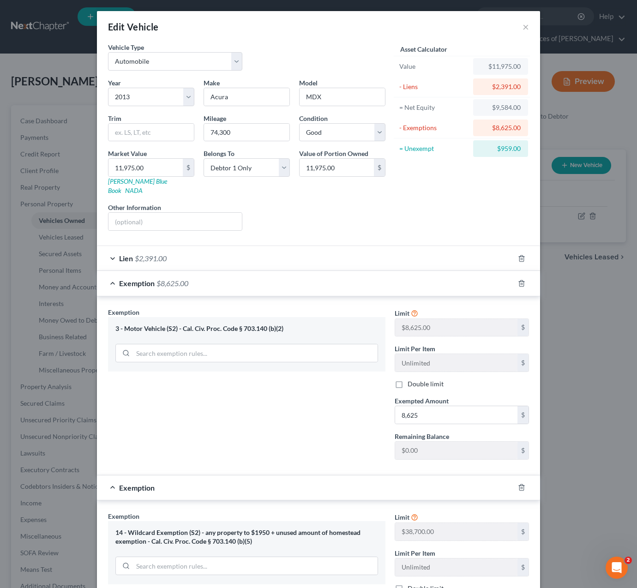
scroll to position [102, 0]
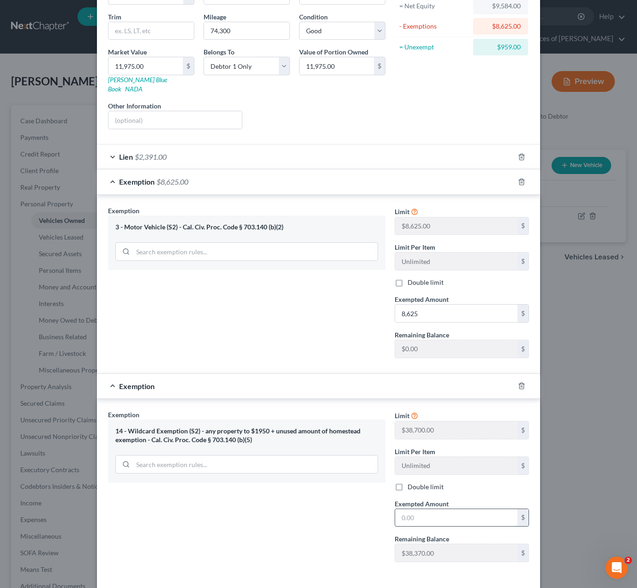
click at [435, 511] on input "text" at bounding box center [456, 518] width 122 height 18
type input "959."
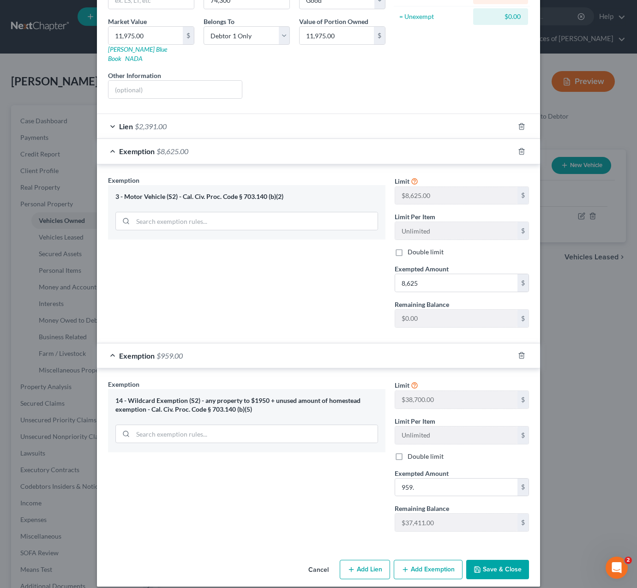
scroll to position [132, 0]
click at [482, 560] on button "Save & Close" at bounding box center [497, 569] width 63 height 19
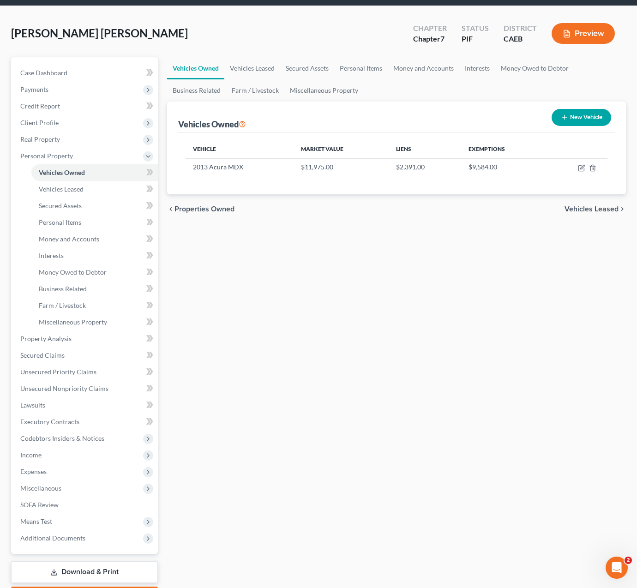
scroll to position [0, 0]
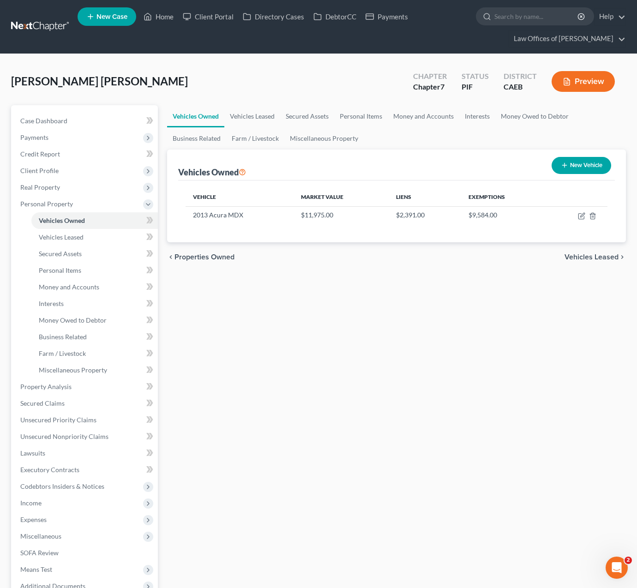
click at [405, 403] on div "Vehicles Owned Vehicles Leased Secured Assets Personal Items Money and Accounts…" at bounding box center [396, 380] width 468 height 550
click at [50, 390] on span "Property Analysis" at bounding box center [45, 387] width 51 height 8
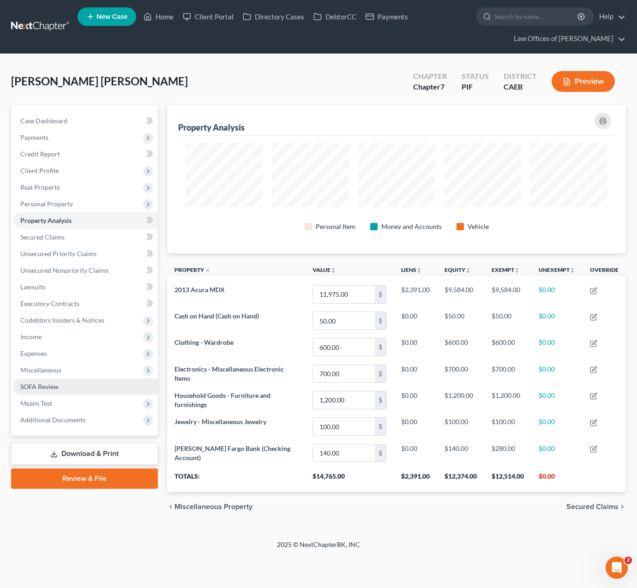
scroll to position [148, 459]
click at [111, 454] on link "Download & Print" at bounding box center [84, 454] width 147 height 22
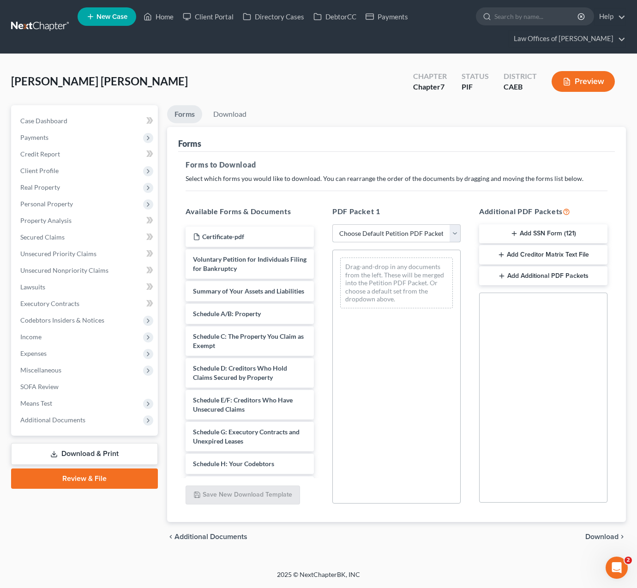
select select "4"
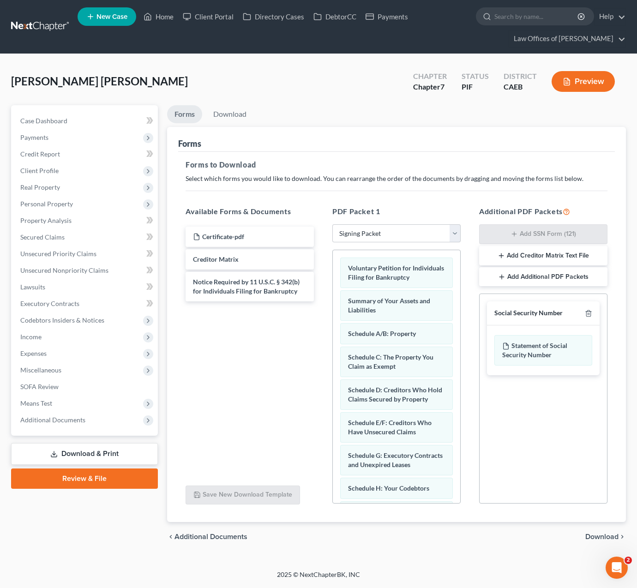
click at [611, 536] on span "Download" at bounding box center [601, 536] width 33 height 7
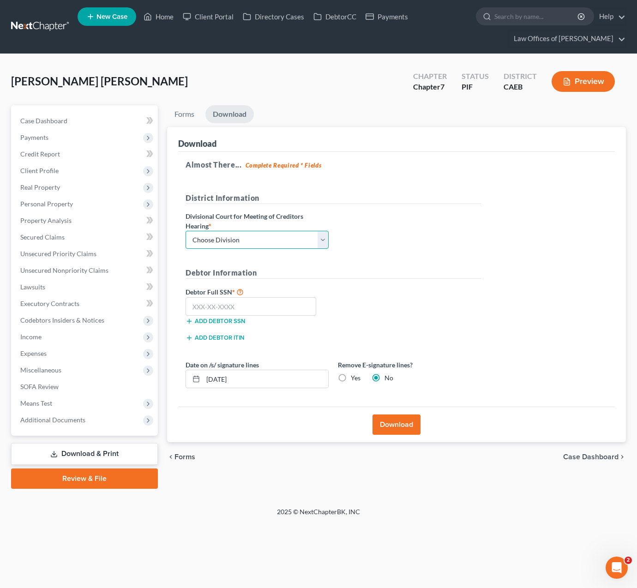
select select "0"
click at [248, 305] on input "text" at bounding box center [251, 306] width 131 height 18
type input "720-69-5696"
click at [401, 425] on button "Download" at bounding box center [397, 425] width 48 height 20
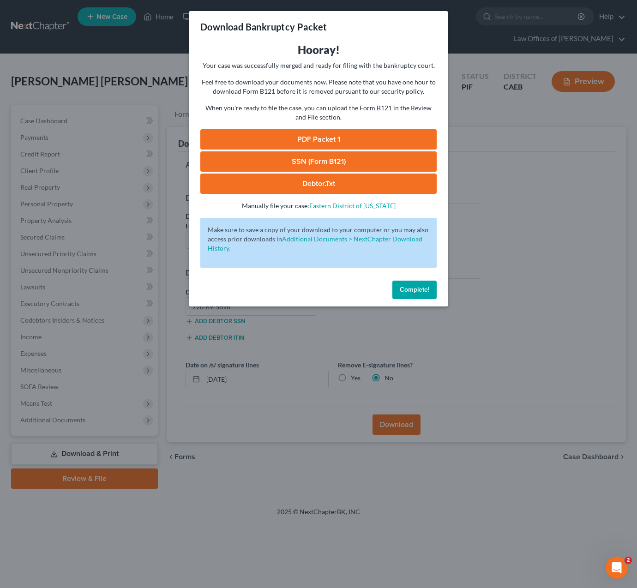
click at [343, 157] on link "SSN (Form B121)" at bounding box center [318, 161] width 236 height 20
